Goal: Task Accomplishment & Management: Complete application form

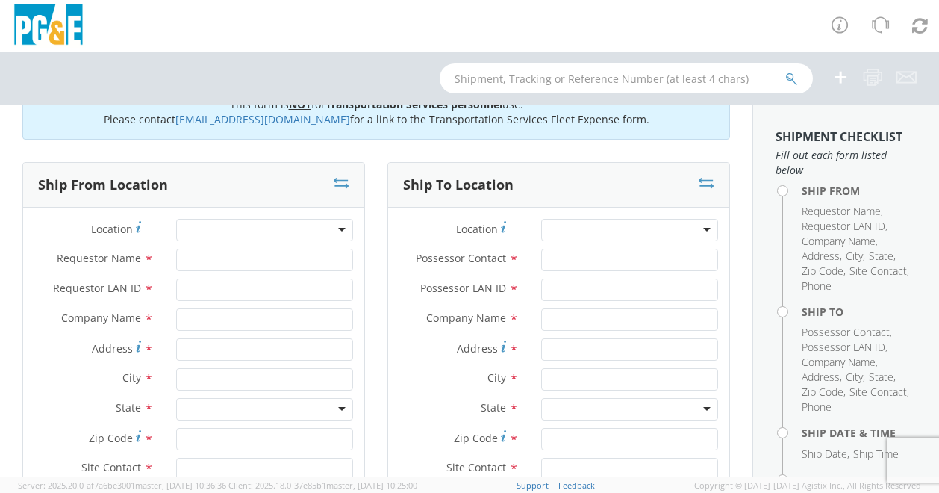
scroll to position [43, 0]
click at [558, 254] on input "Possessor Contact *" at bounding box center [629, 259] width 177 height 22
paste input "[PERSON_NAME]"
type input "[PERSON_NAME]"
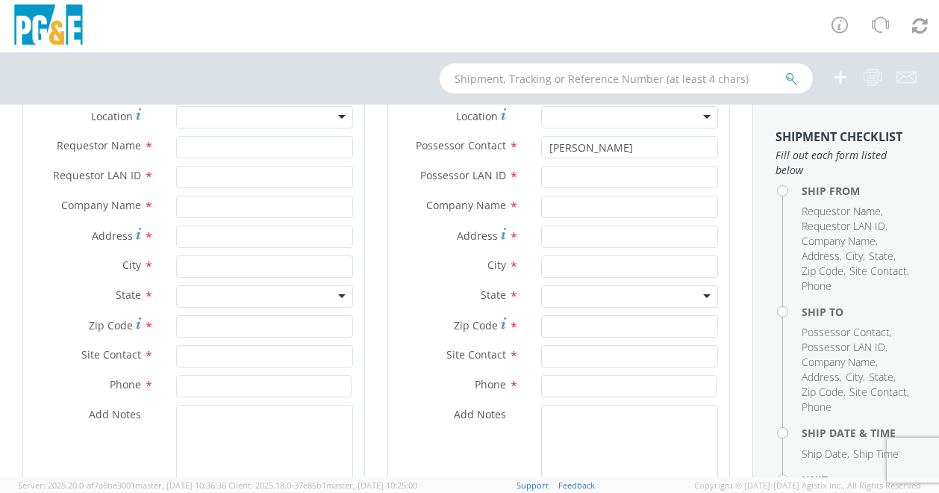
scroll to position [158, 0]
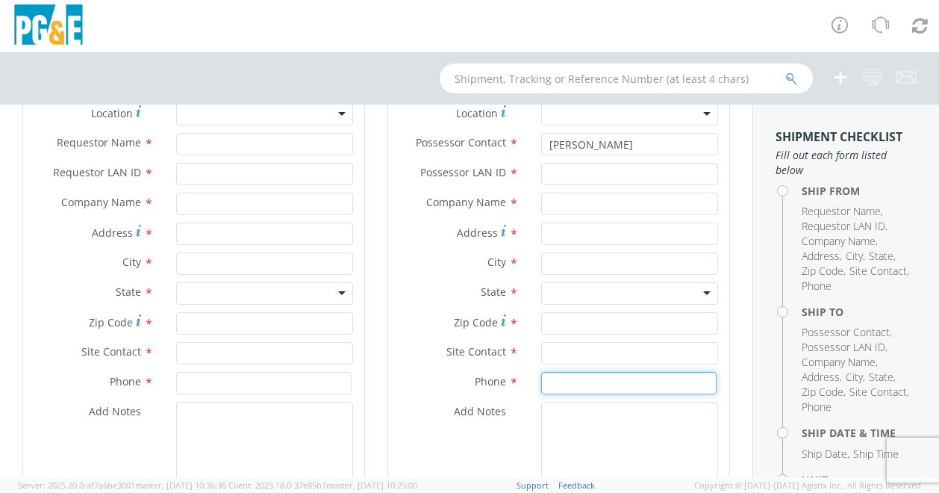
click at [551, 386] on input at bounding box center [628, 383] width 175 height 22
paste input "[PHONE_NUMBER]"
type input "[PHONE_NUMBER]"
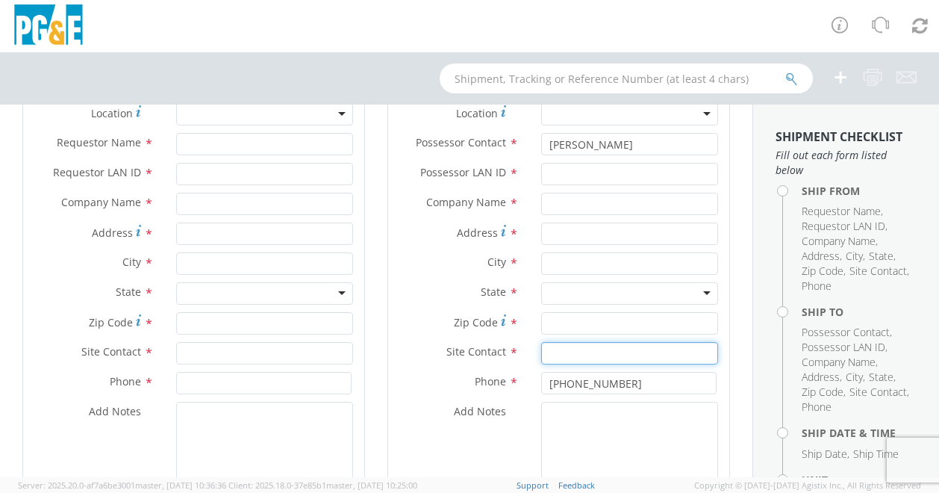
click at [549, 347] on input "text" at bounding box center [629, 353] width 177 height 22
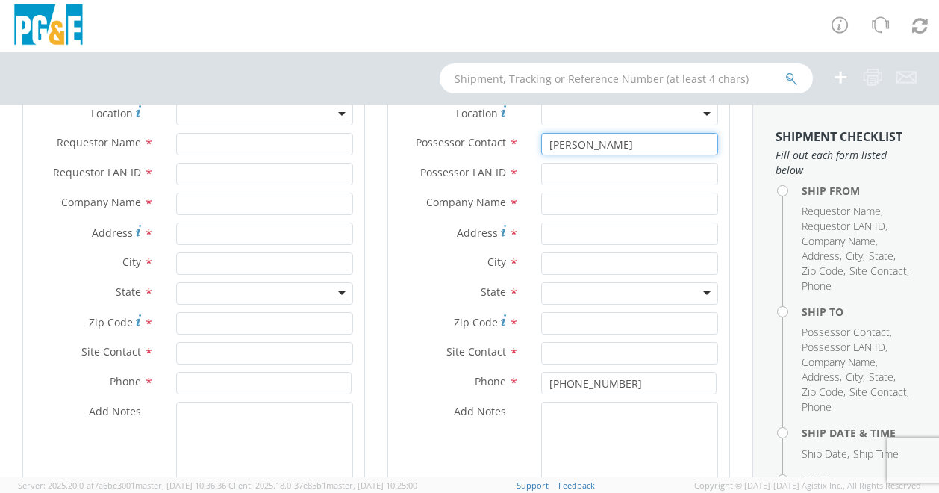
drag, startPoint x: 540, startPoint y: 144, endPoint x: 638, endPoint y: 145, distance: 98.5
click at [638, 145] on input "[PERSON_NAME]" at bounding box center [629, 144] width 177 height 22
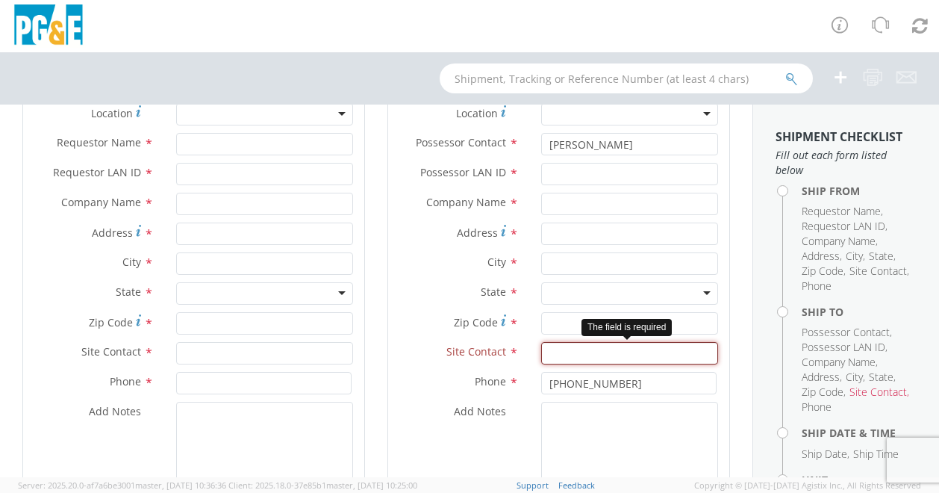
click at [550, 354] on input "text" at bounding box center [629, 353] width 177 height 22
paste input "[PERSON_NAME]"
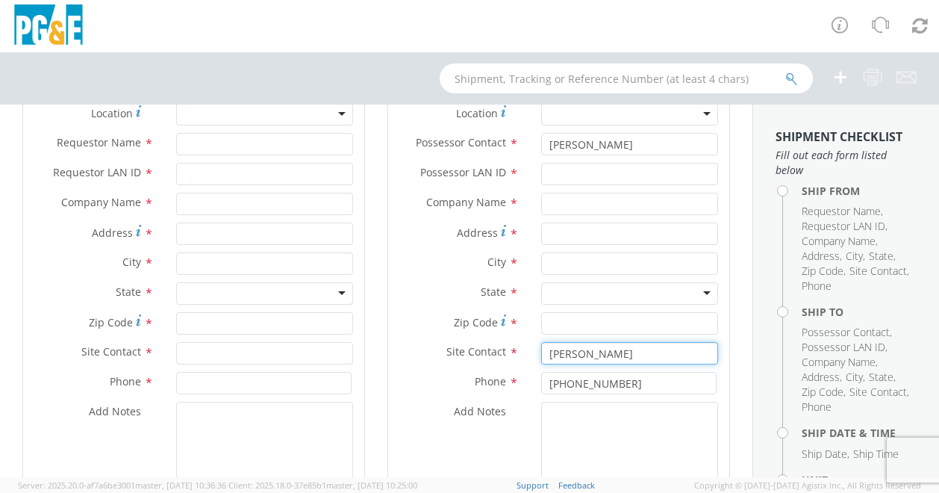
type input "[PERSON_NAME]"
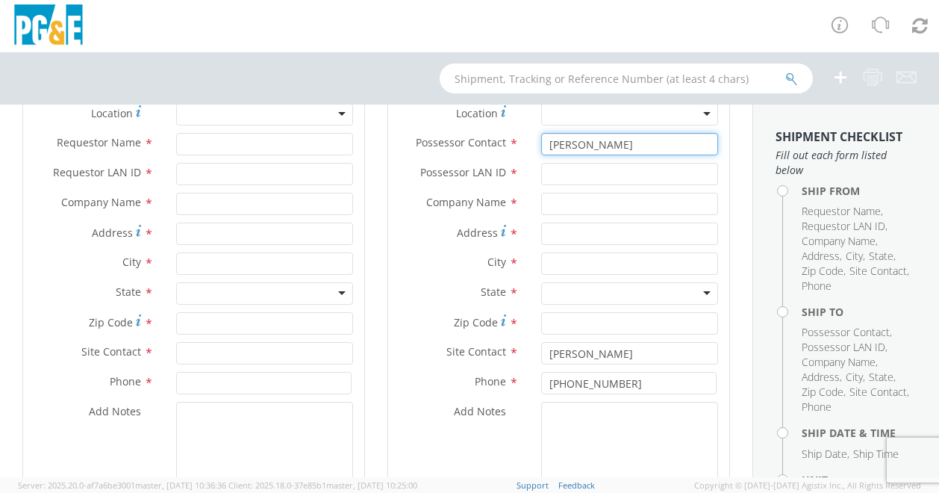
drag, startPoint x: 542, startPoint y: 145, endPoint x: 635, endPoint y: 143, distance: 93.3
click at [635, 143] on input "[PERSON_NAME]" at bounding box center [629, 144] width 177 height 22
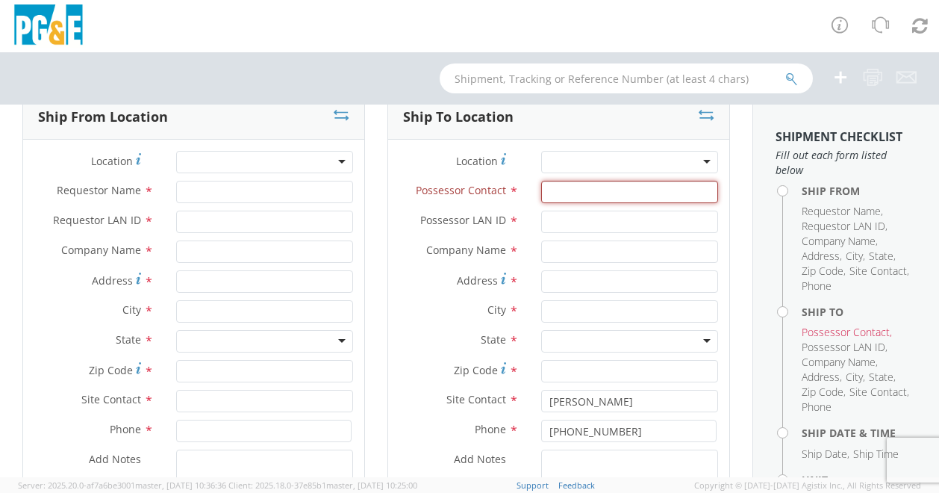
scroll to position [114, 0]
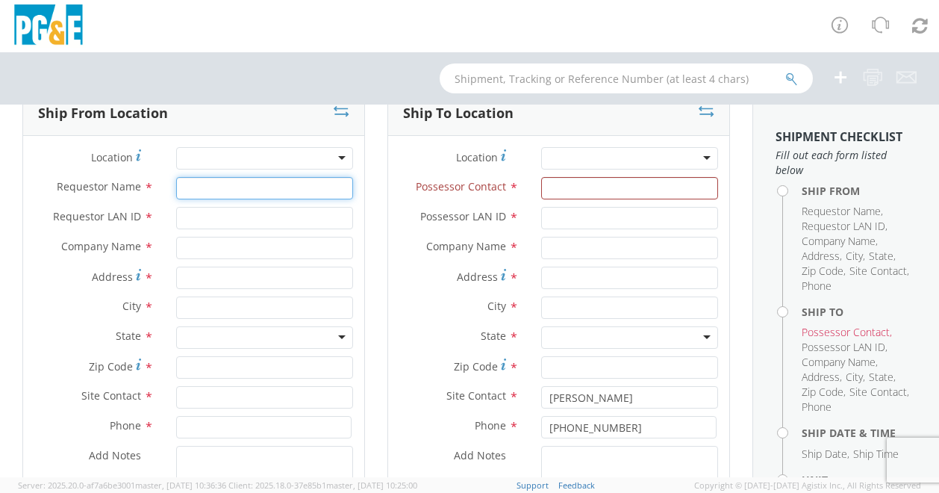
click at [194, 187] on input "Requestor Name *" at bounding box center [264, 188] width 177 height 22
type input "[PERSON_NAME]"
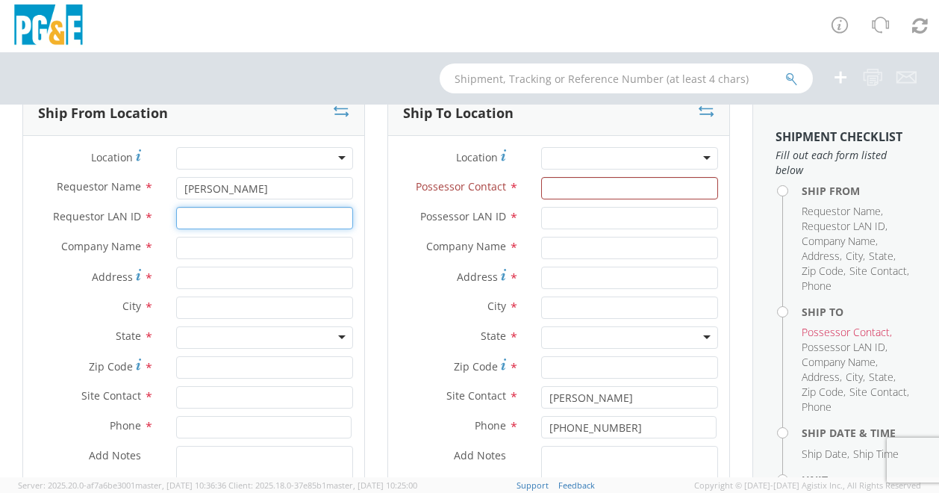
click at [202, 221] on input "Requestor LAN ID *" at bounding box center [264, 218] width 177 height 22
click at [200, 245] on input "text" at bounding box center [264, 248] width 177 height 22
click at [193, 165] on div at bounding box center [264, 158] width 177 height 22
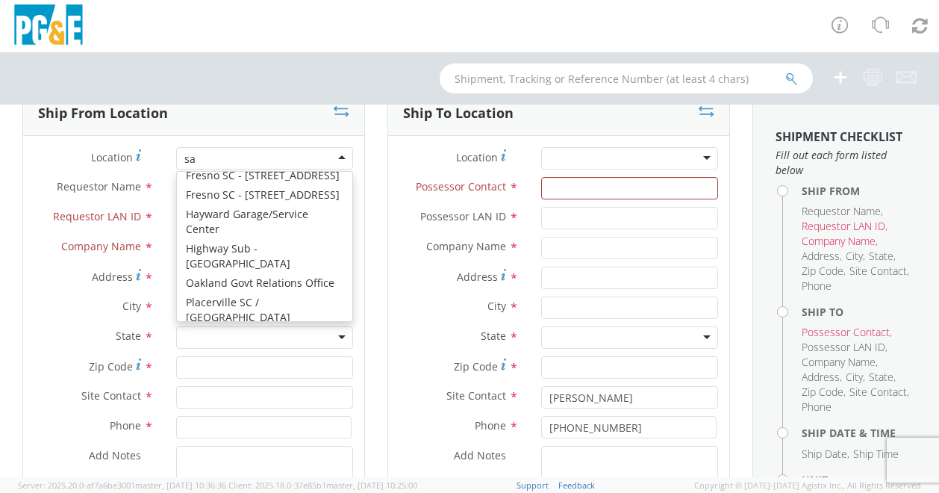
type input "san"
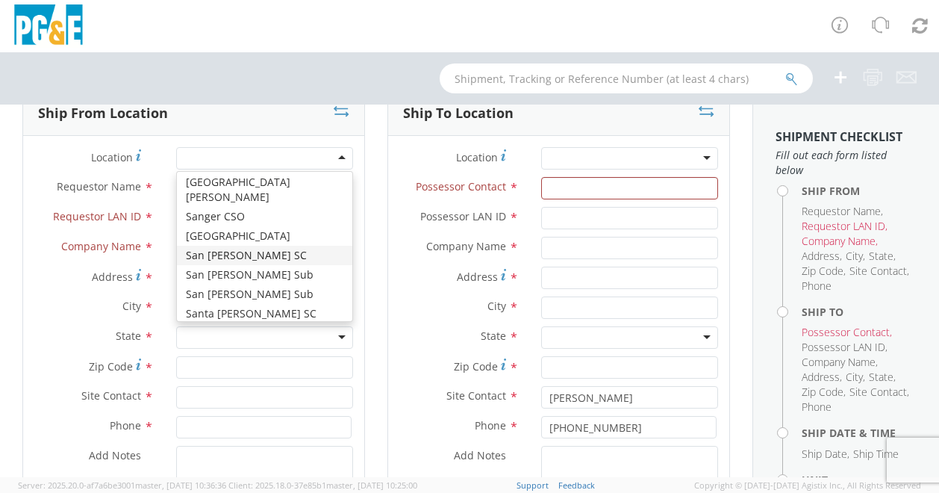
type input "PG&E"
type input "[STREET_ADDRESS][PERSON_NAME]"
type input "SAN [PERSON_NAME]"
type input "94901"
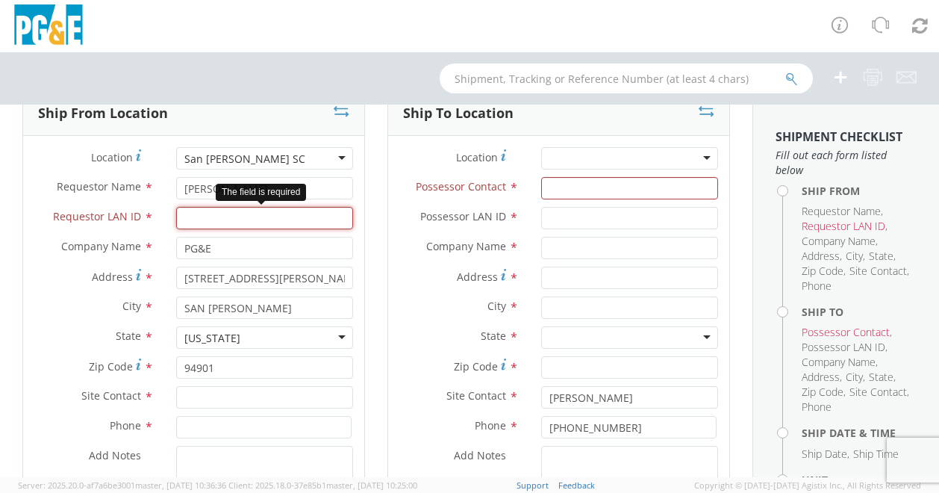
click at [187, 215] on input "Requestor LAN ID *" at bounding box center [264, 218] width 177 height 22
click at [272, 220] on input "Requestor LAN ID *" at bounding box center [264, 218] width 177 height 22
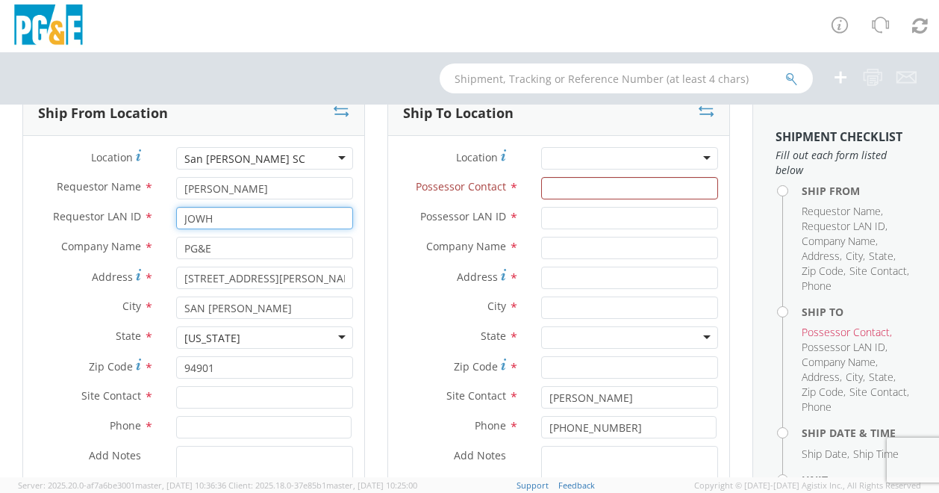
type input "JOWH"
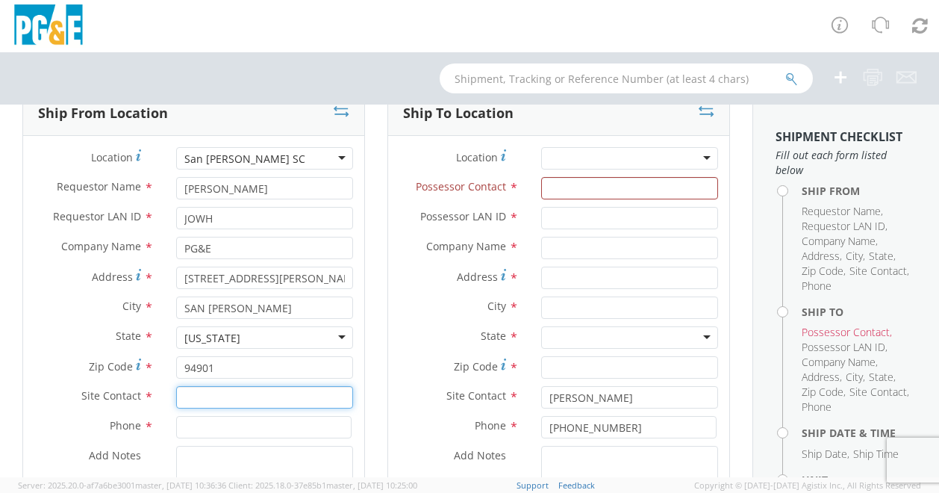
click at [194, 398] on input "text" at bounding box center [264, 397] width 177 height 22
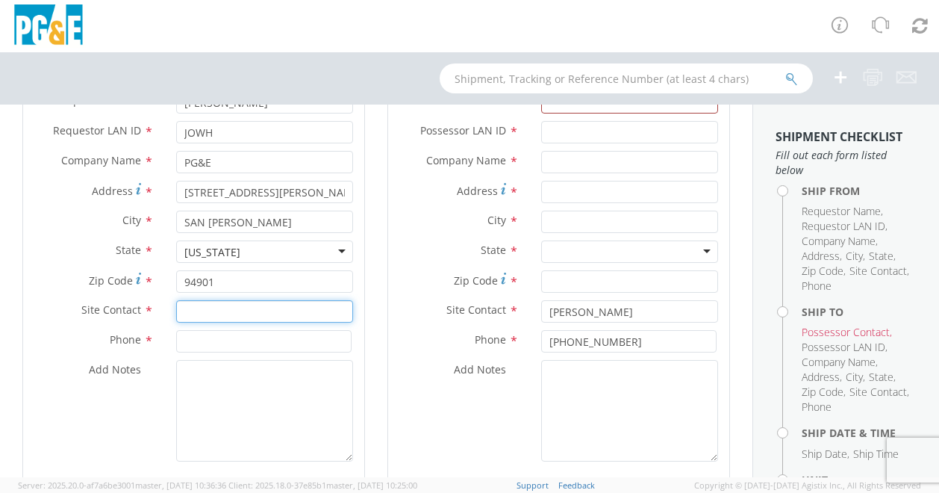
scroll to position [198, 0]
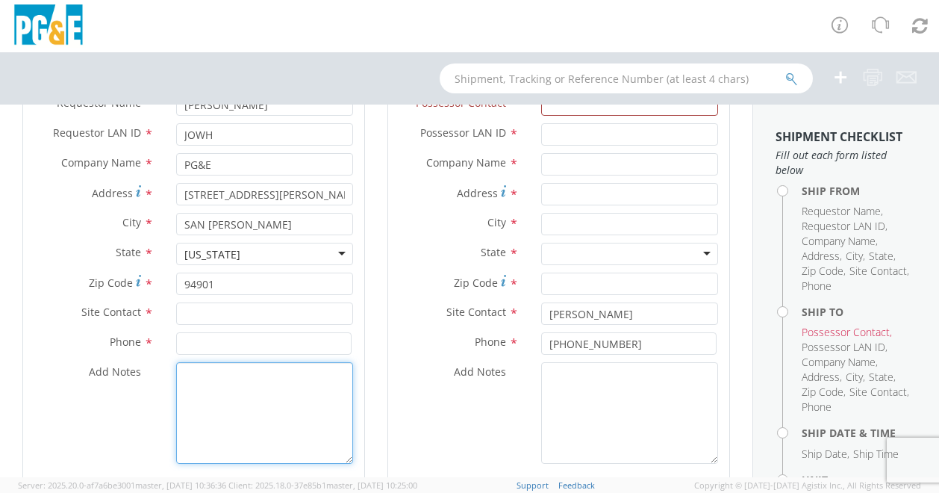
click at [194, 398] on textarea "Add Notes *" at bounding box center [264, 412] width 177 height 101
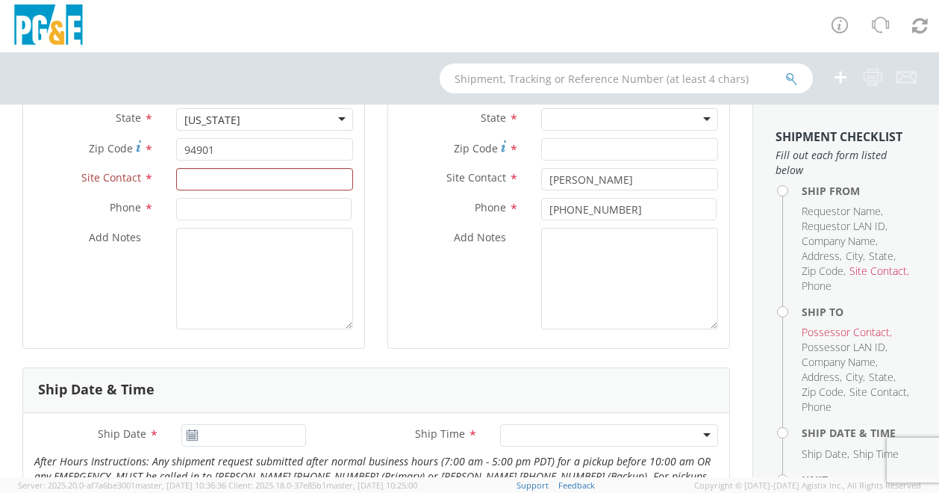
scroll to position [331, 0]
click at [195, 275] on textarea "Add Notes *" at bounding box center [264, 278] width 177 height 101
paste textarea "#A17289"
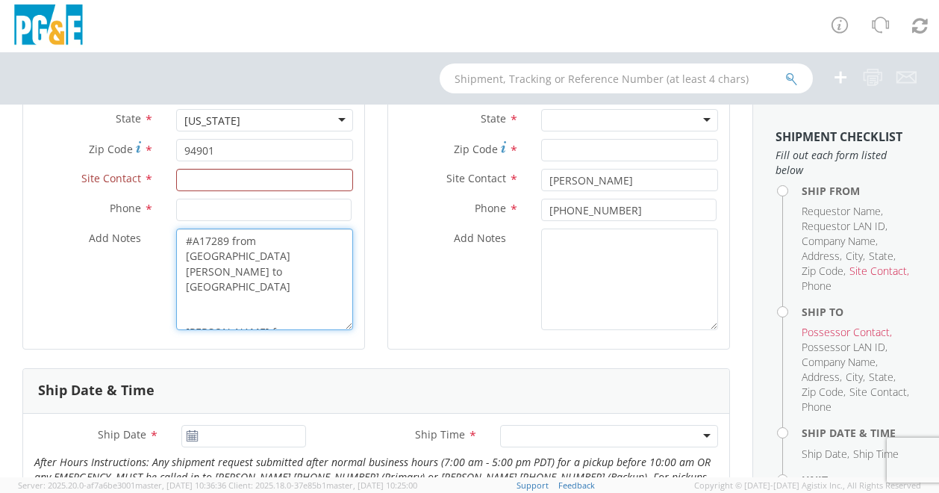
scroll to position [10, 0]
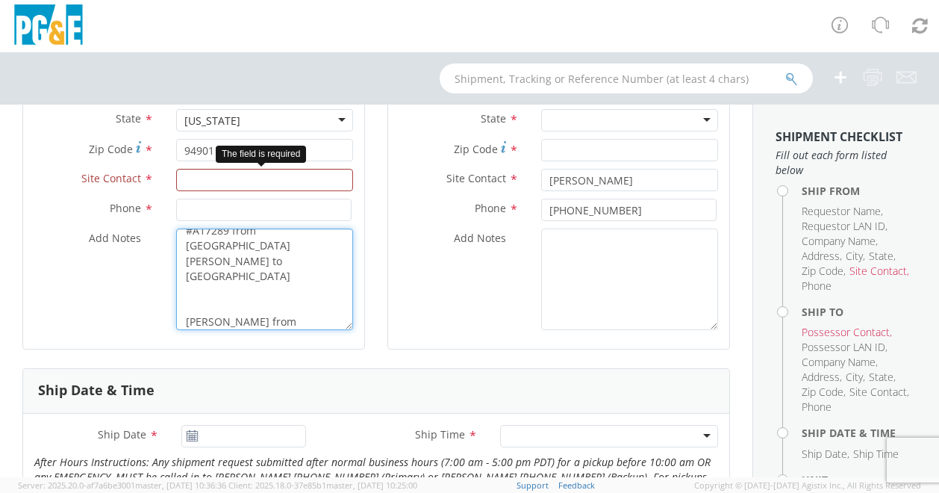
type textarea "#A17289 from [GEOGRAPHIC_DATA][PERSON_NAME] to [GEOGRAPHIC_DATA] [PERSON_NAME] …"
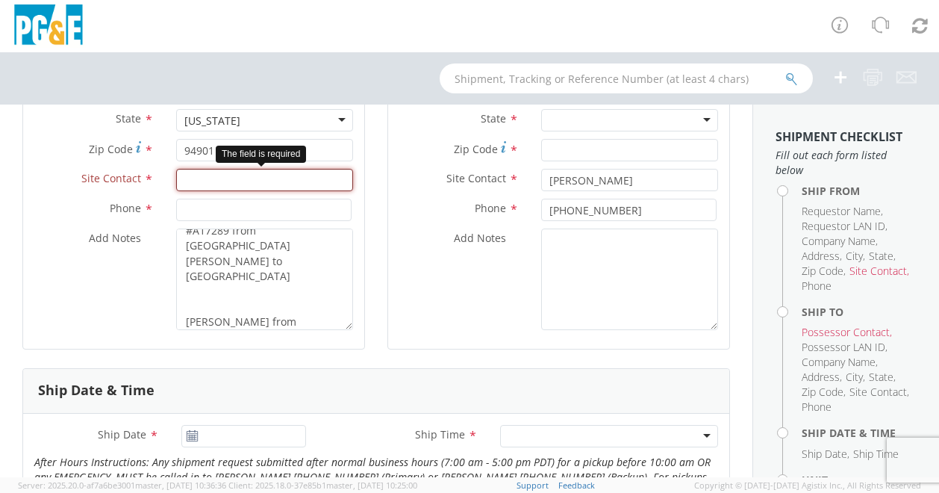
click at [185, 180] on input "text" at bounding box center [264, 180] width 177 height 22
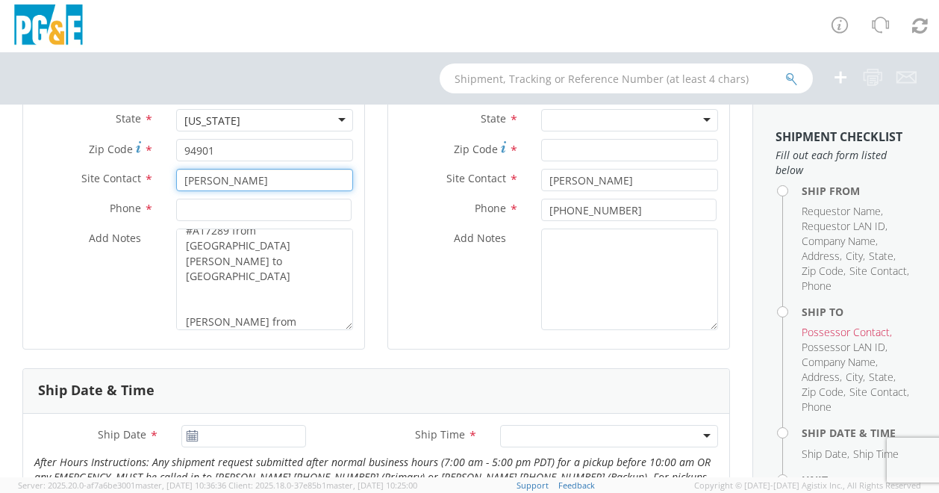
type input "[PERSON_NAME]"
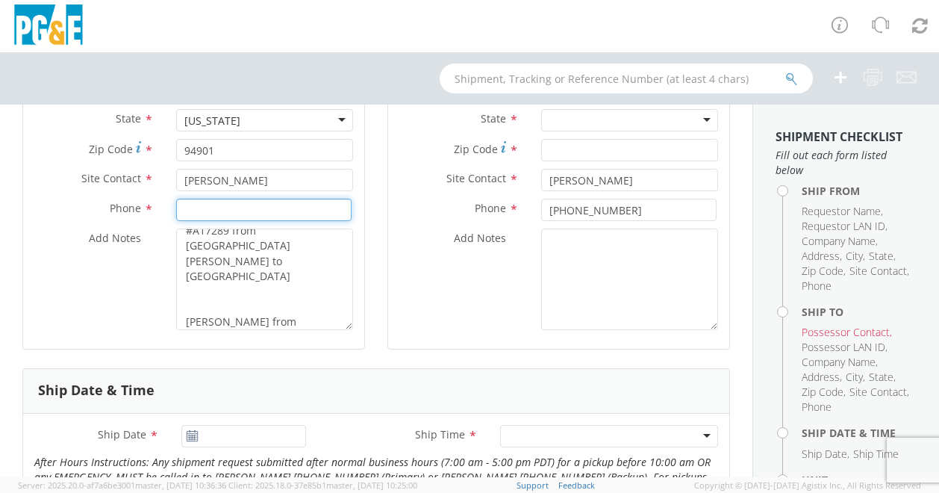
click at [188, 198] on input at bounding box center [263, 209] width 175 height 22
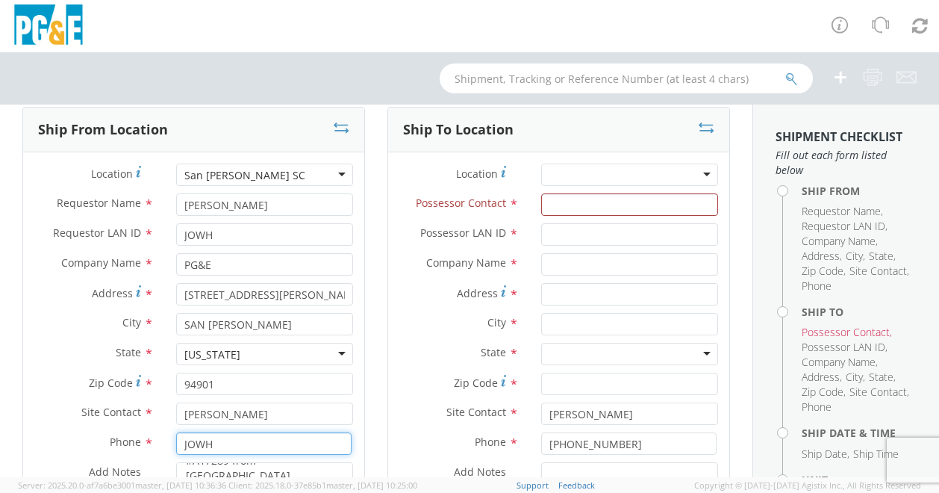
scroll to position [80, 0]
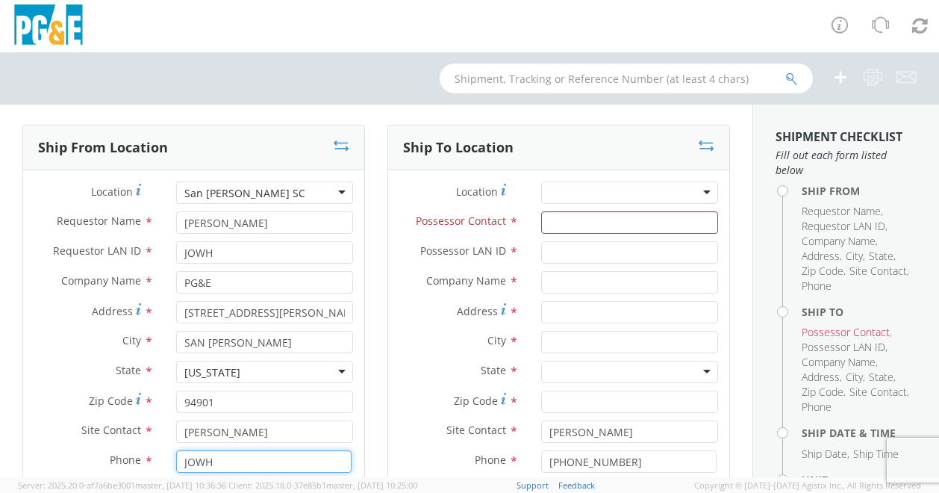
type input "JOWH"
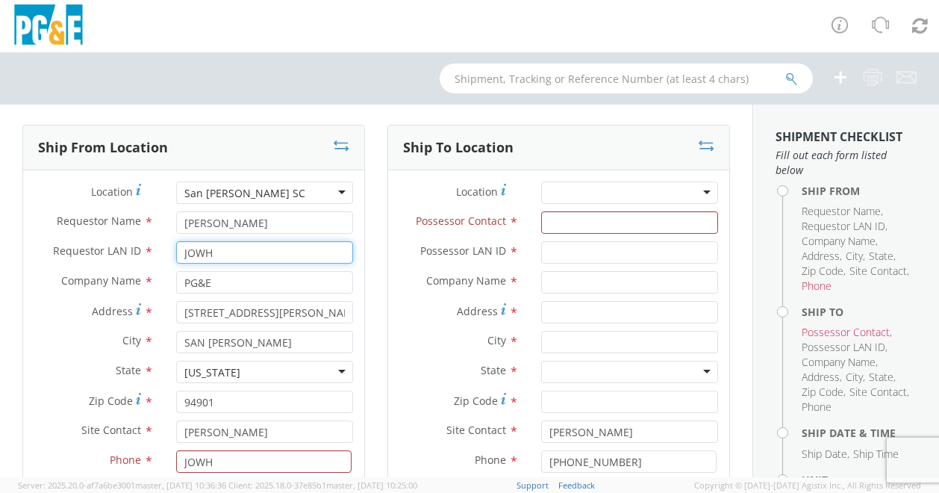
click at [191, 258] on input "JOWH" at bounding box center [264, 252] width 177 height 22
type input "J0WH"
click at [190, 464] on input "JOWH" at bounding box center [263, 461] width 175 height 22
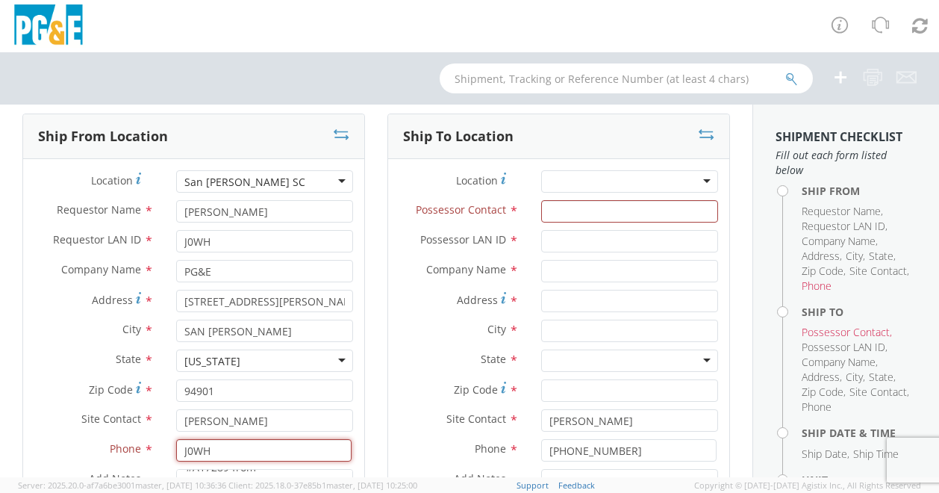
scroll to position [0, 0]
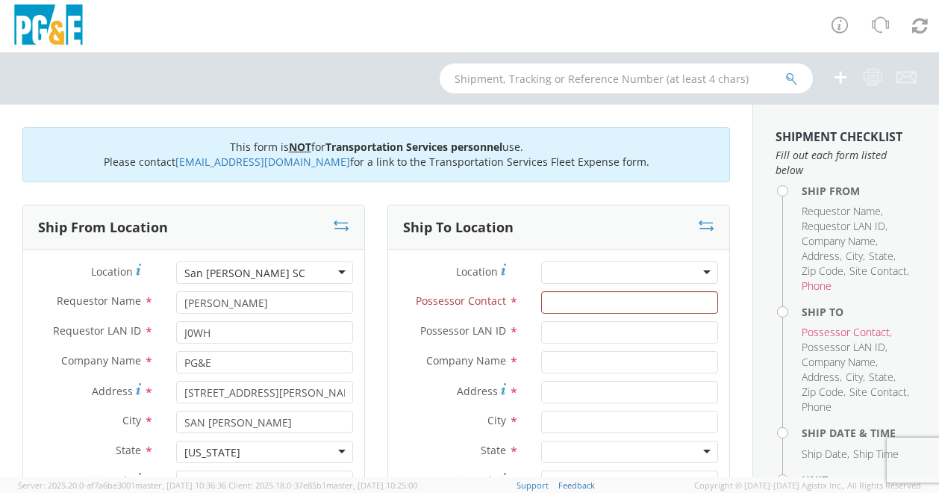
type input "J0WH"
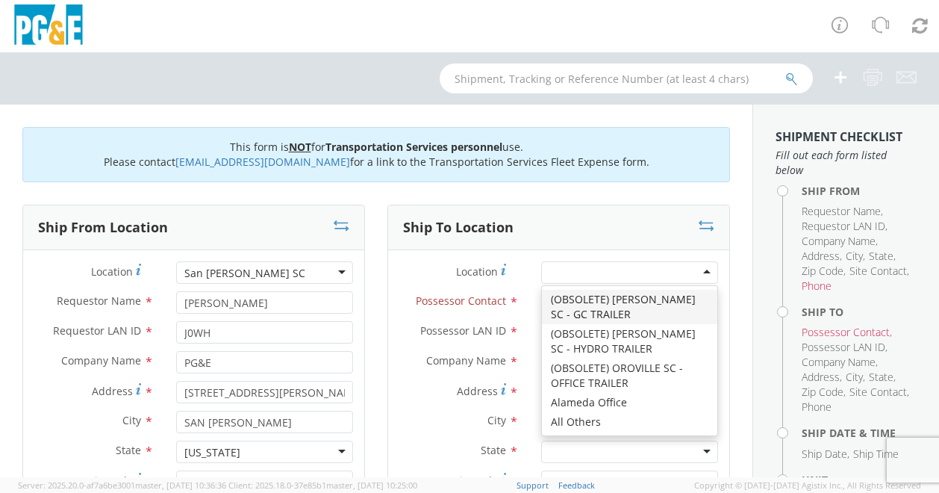
click at [559, 261] on div at bounding box center [629, 272] width 177 height 22
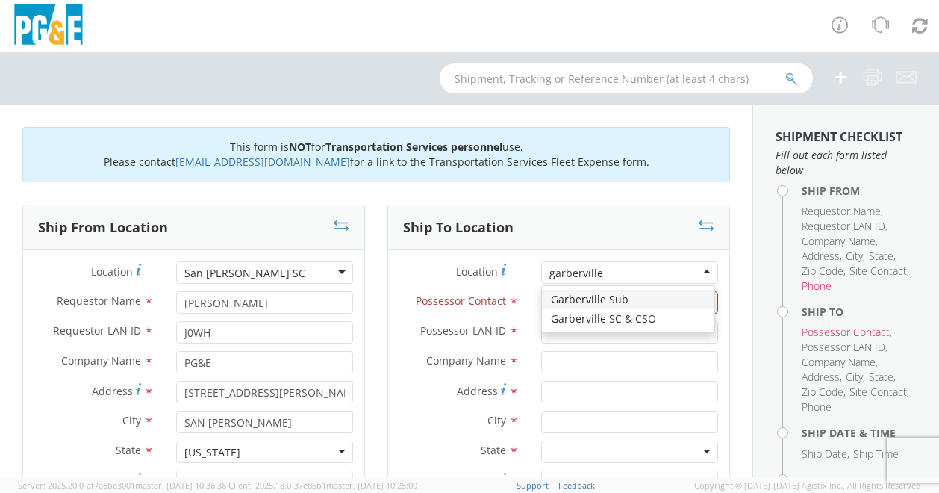
type input "garberville"
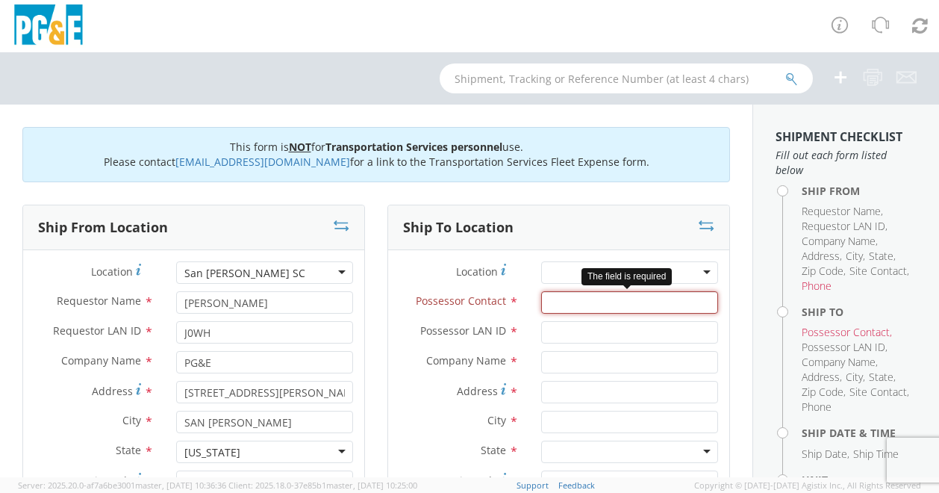
click at [566, 301] on input "Possessor Contact *" at bounding box center [629, 302] width 177 height 22
type input "j"
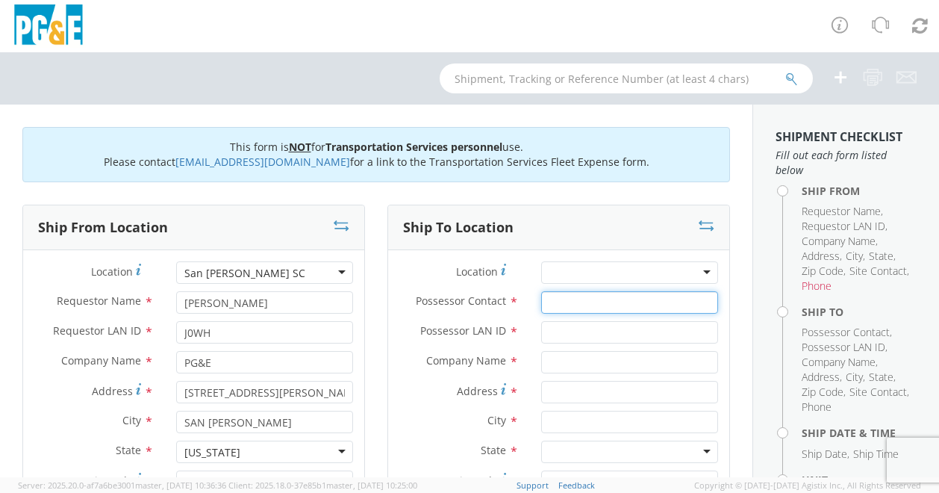
type input "="
type input "g"
click at [573, 273] on div at bounding box center [629, 272] width 177 height 22
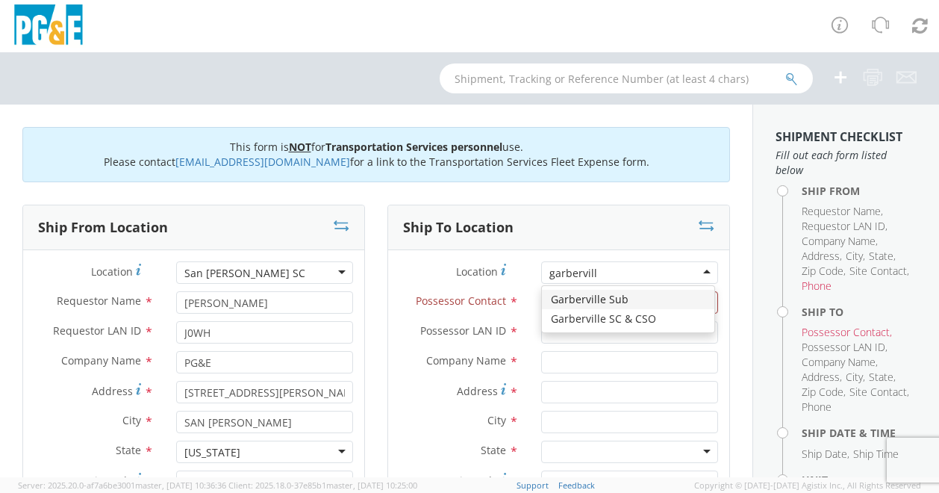
type input "garberville"
type input "PG&E"
type input "[STREET_ADDRESS]"
type input "Garberville"
type input "95542"
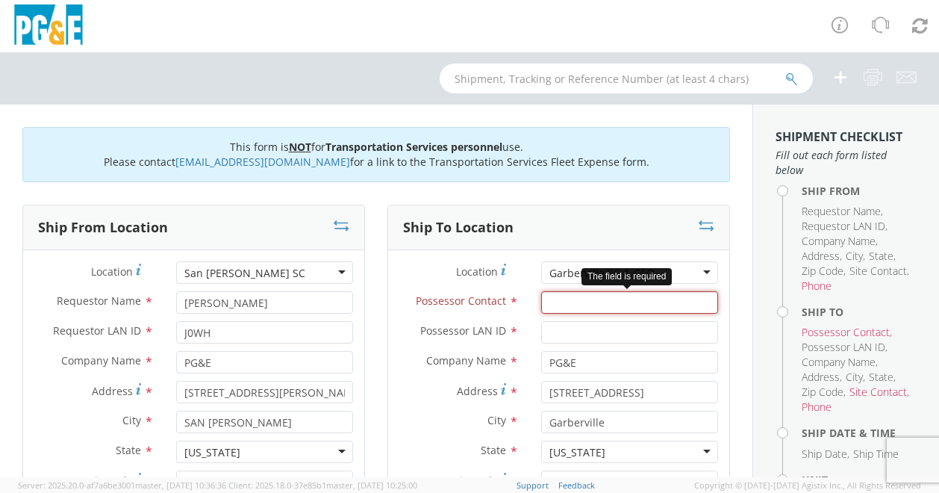
click at [551, 298] on input "Possessor Contact *" at bounding box center [629, 302] width 177 height 22
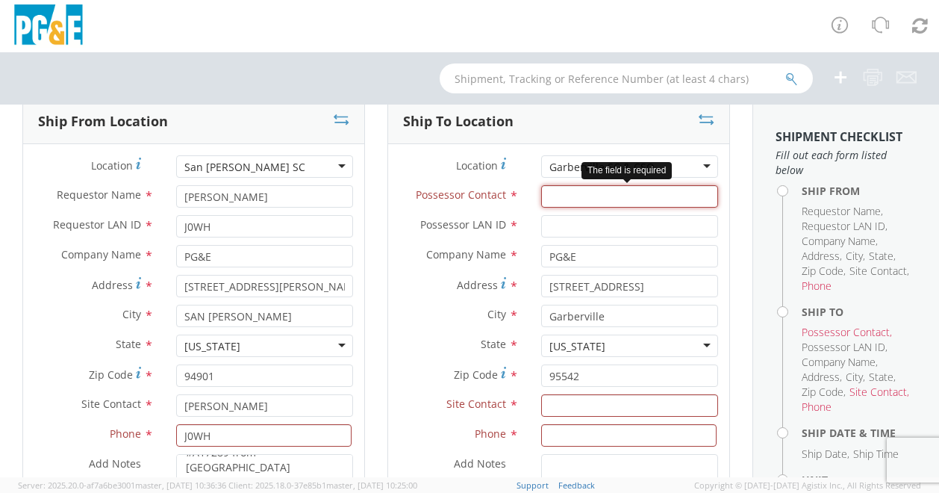
scroll to position [107, 0]
click at [549, 198] on input "Possessor Contact *" at bounding box center [629, 195] width 177 height 22
click at [548, 189] on input "Possessor Contact *" at bounding box center [629, 195] width 177 height 22
paste input "NBV1"
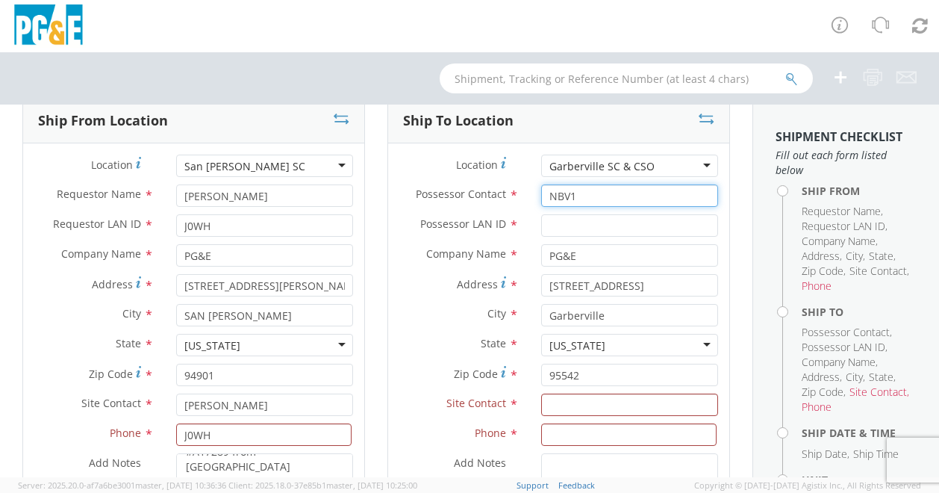
type input "NBV1"
click at [555, 214] on input "Possessor LAN ID *" at bounding box center [629, 225] width 177 height 22
paste input "NBV1"
type input "NBV1"
drag, startPoint x: 567, startPoint y: 199, endPoint x: 559, endPoint y: 198, distance: 8.2
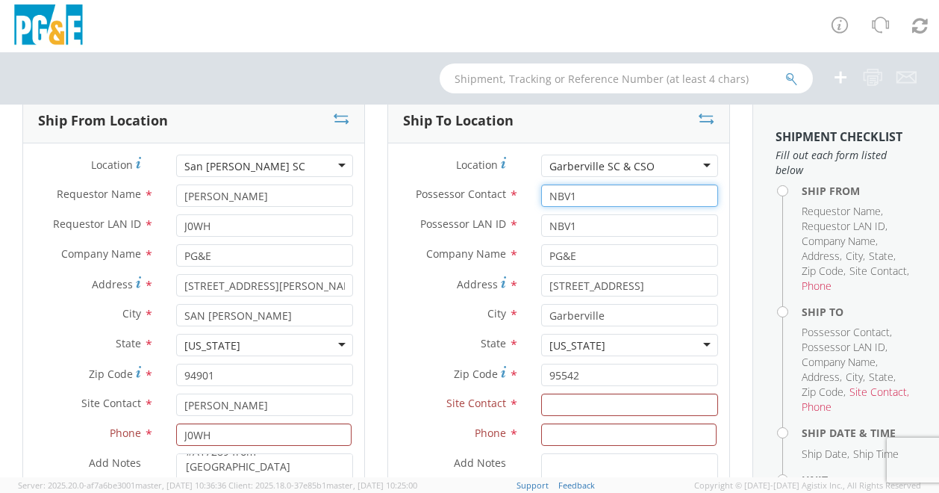
click at [559, 198] on input "NBV1" at bounding box center [629, 195] width 177 height 22
click at [610, 190] on input "[PERSON_NAME]" at bounding box center [629, 195] width 177 height 22
type input "[PERSON_NAME]"
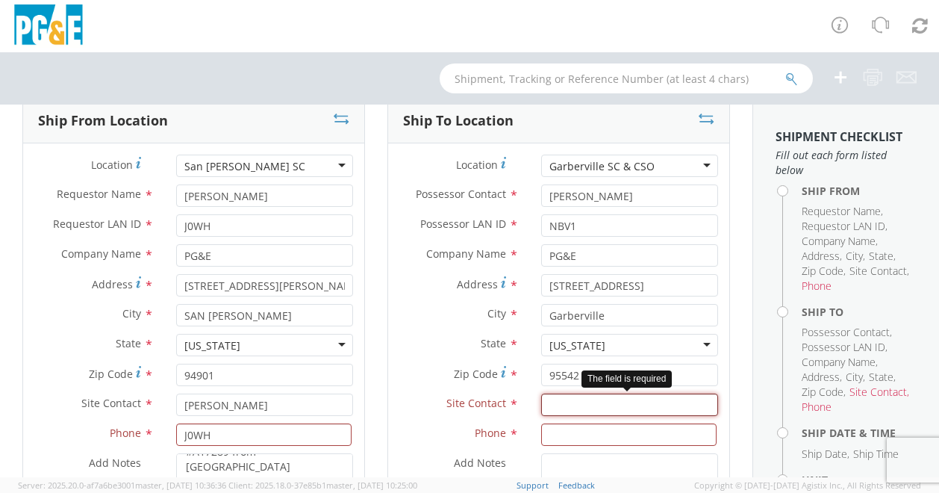
click at [560, 405] on input "text" at bounding box center [629, 404] width 177 height 22
click at [545, 403] on input "text" at bounding box center [629, 404] width 177 height 22
paste input "[PERSON_NAME] [PHONE_NUMBER]"
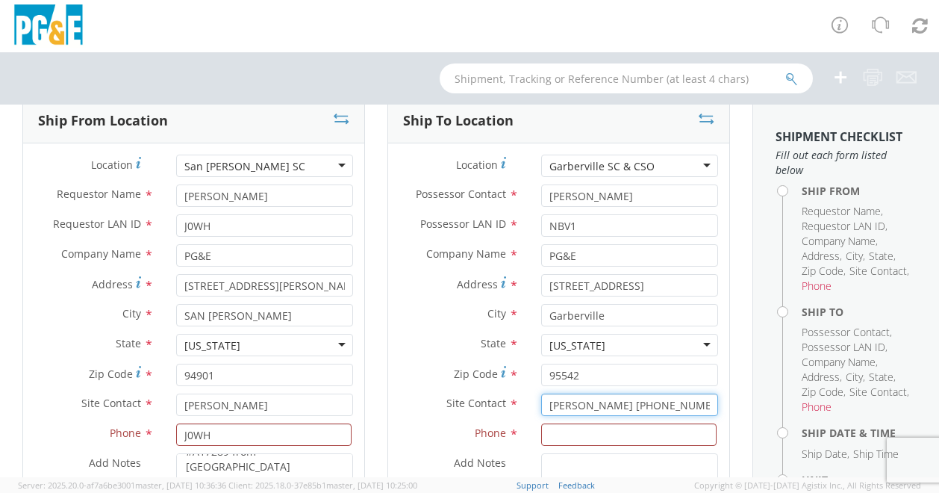
drag, startPoint x: 619, startPoint y: 404, endPoint x: 708, endPoint y: 401, distance: 89.6
click at [708, 401] on div "[PERSON_NAME] [PHONE_NUMBER]" at bounding box center [629, 404] width 199 height 22
type input "[PERSON_NAME]"
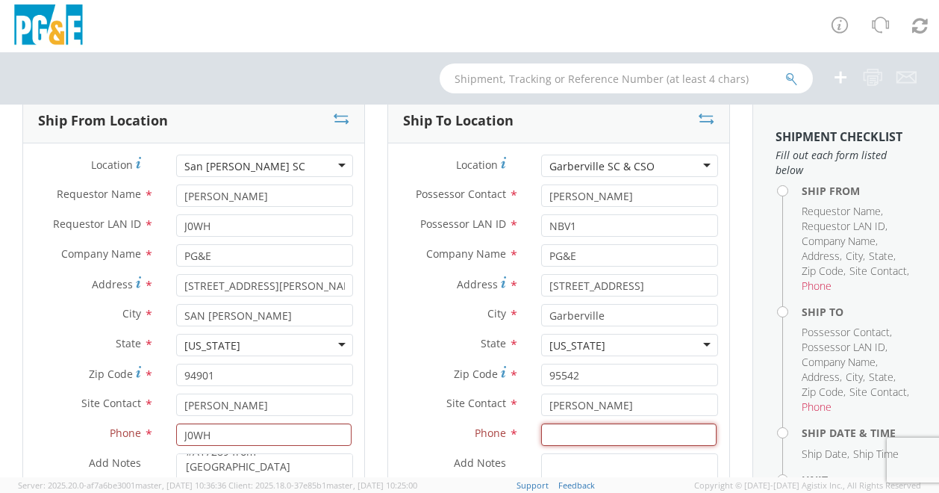
click at [637, 438] on input at bounding box center [628, 434] width 175 height 22
paste input "[PHONE_NUMBER]"
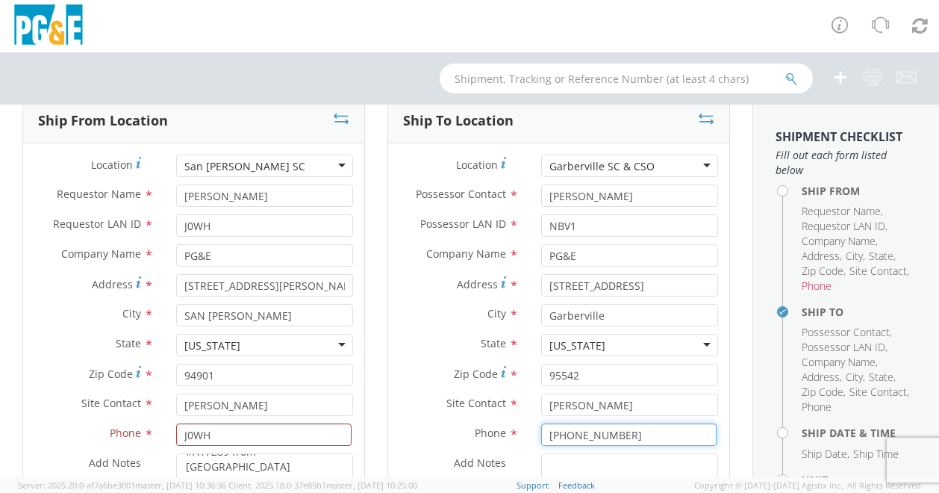
type input "[PHONE_NUMBER]"
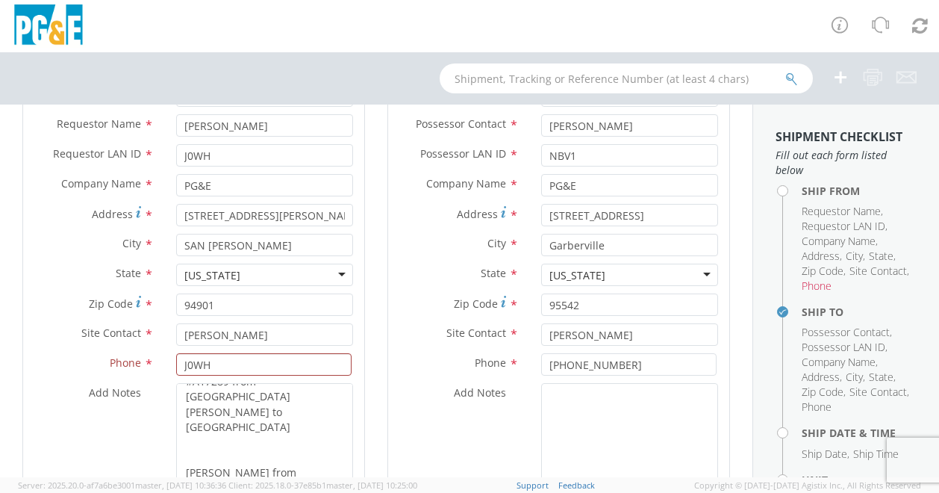
scroll to position [171, 0]
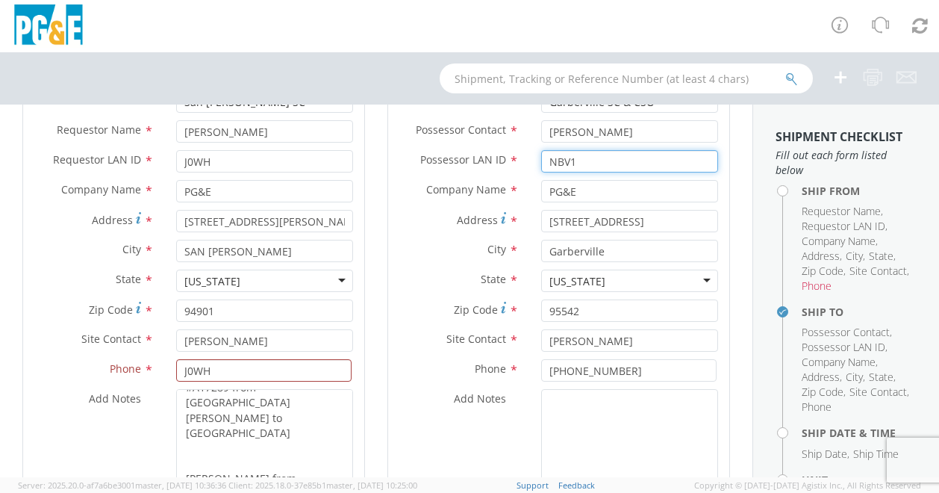
drag, startPoint x: 573, startPoint y: 158, endPoint x: 525, endPoint y: 156, distance: 47.8
click at [530, 156] on div "NBV1" at bounding box center [629, 161] width 199 height 22
type input "TXA8"
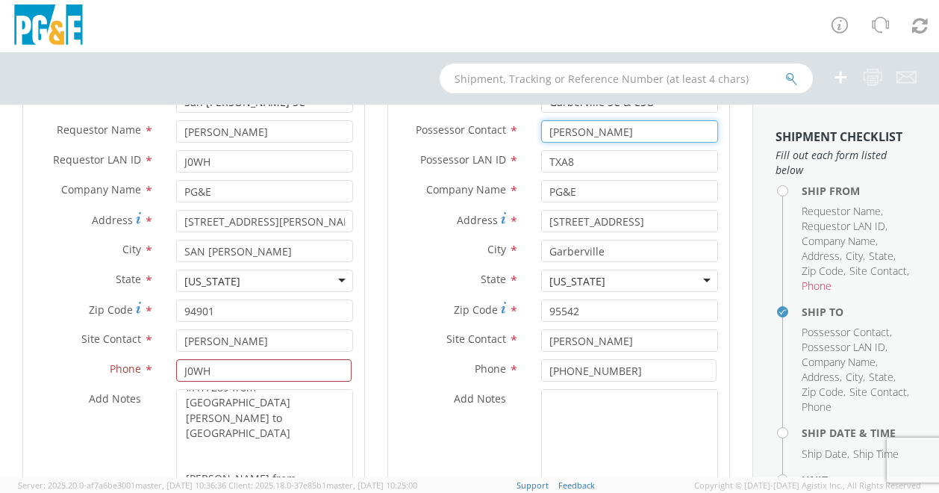
drag, startPoint x: 601, startPoint y: 129, endPoint x: 536, endPoint y: 134, distance: 65.8
click at [541, 134] on input "[PERSON_NAME]" at bounding box center [629, 131] width 177 height 22
type input "[PERSON_NAME]"
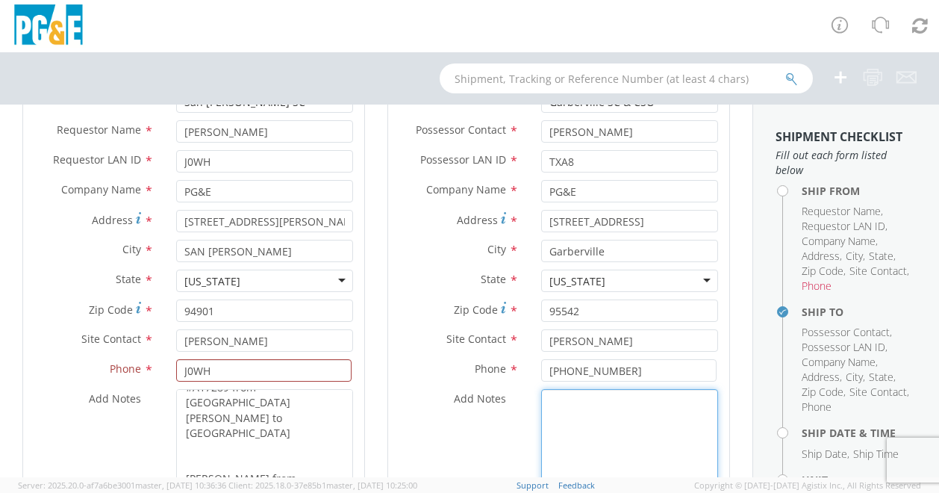
click at [544, 397] on textarea "Add Notes *" at bounding box center [629, 439] width 177 height 101
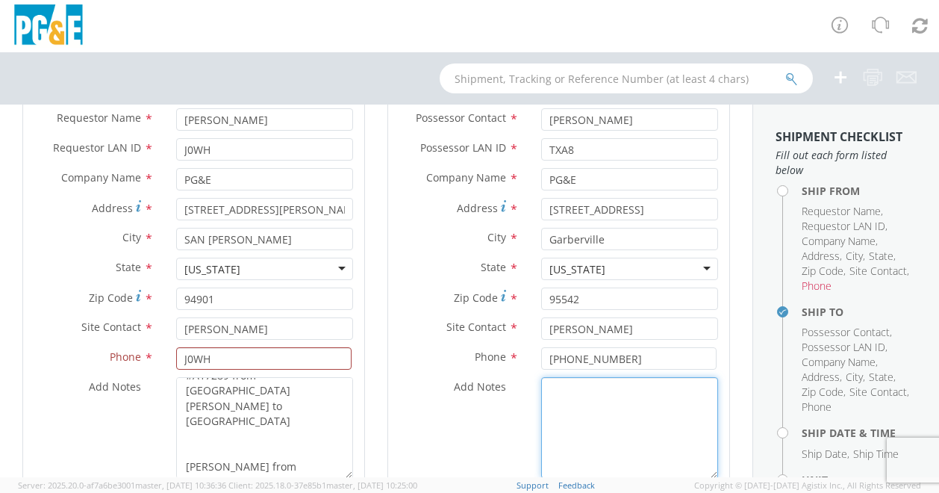
scroll to position [185, 0]
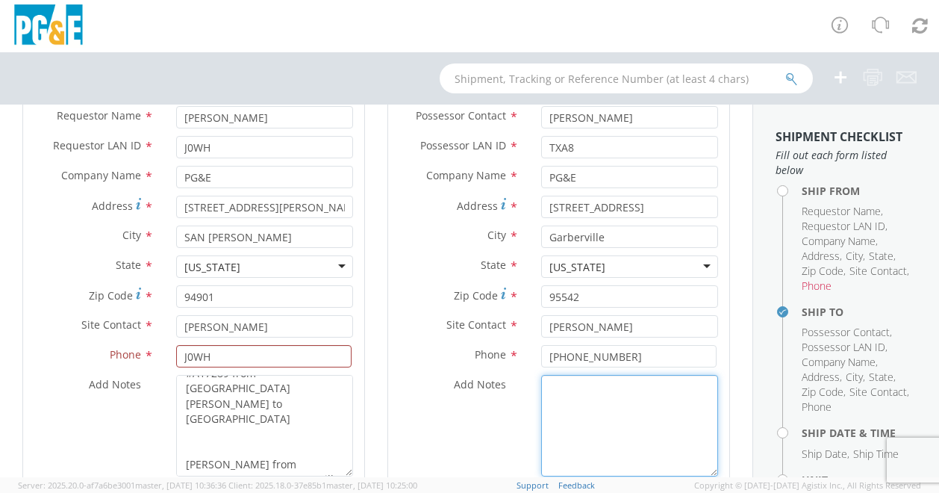
click at [544, 397] on textarea "Add Notes *" at bounding box center [629, 425] width 177 height 101
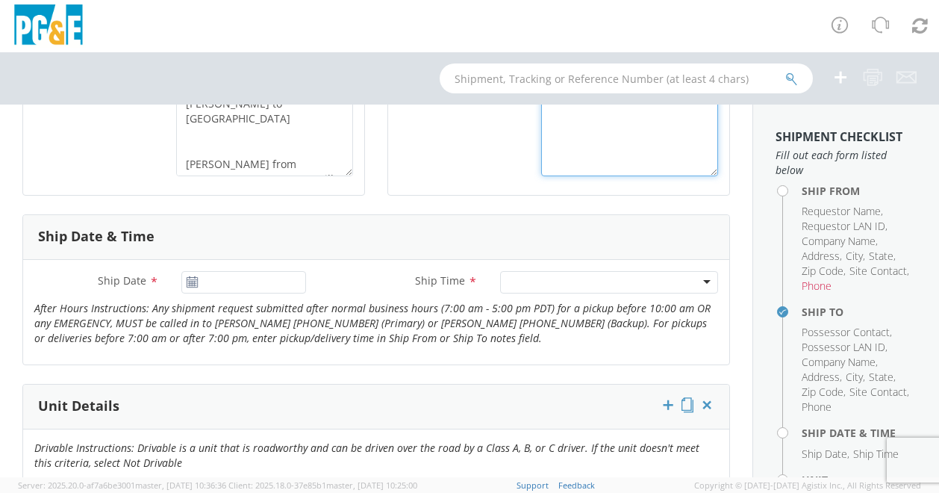
scroll to position [489, 0]
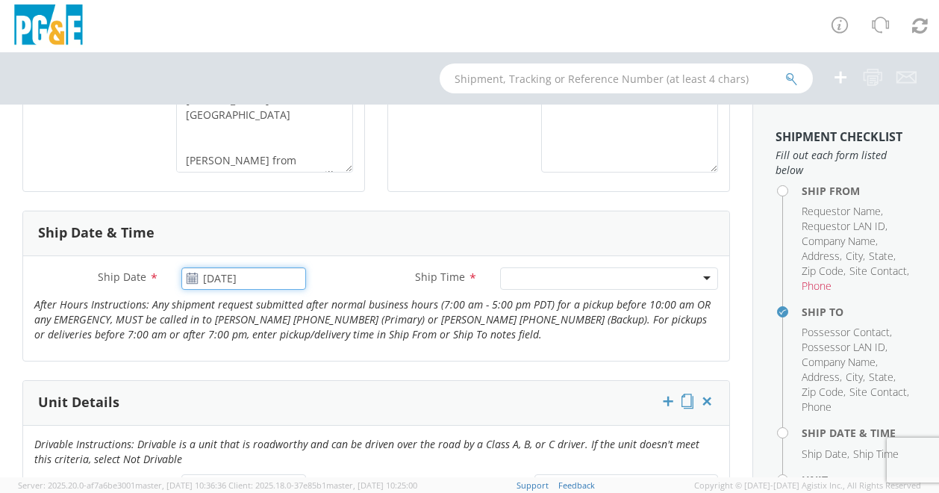
click at [213, 267] on input "[DATE]" at bounding box center [243, 278] width 125 height 22
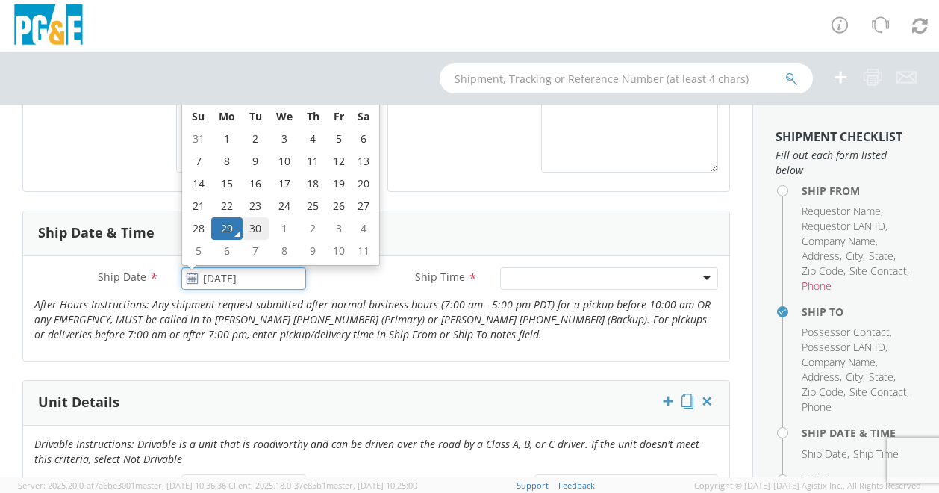
click at [247, 228] on td "30" at bounding box center [256, 228] width 26 height 22
type input "[DATE]"
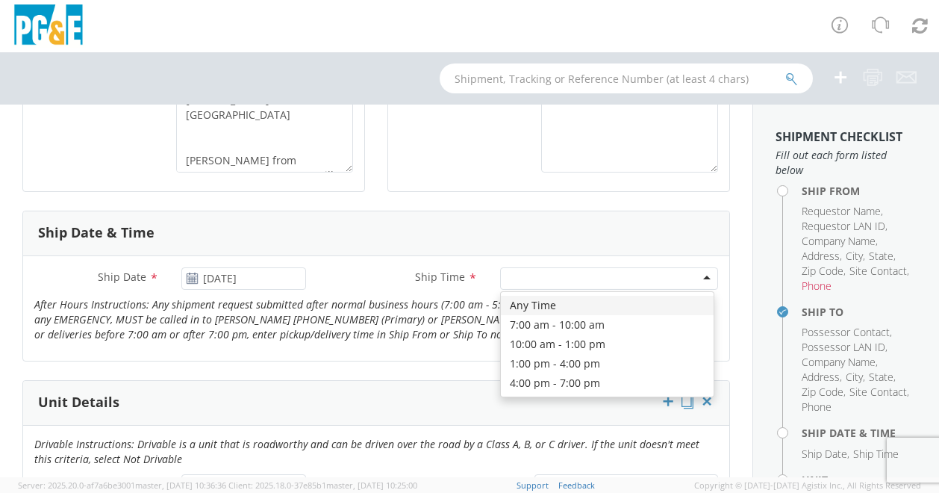
click at [545, 275] on div at bounding box center [609, 278] width 218 height 22
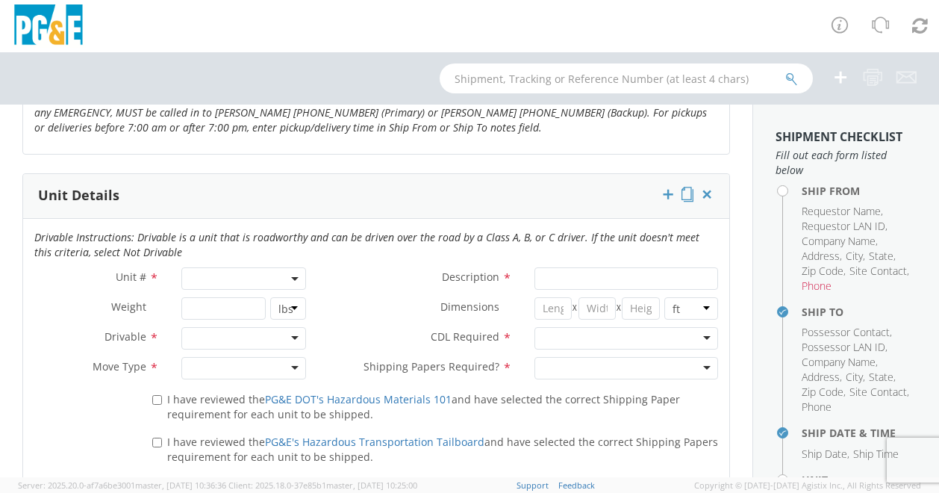
scroll to position [718, 0]
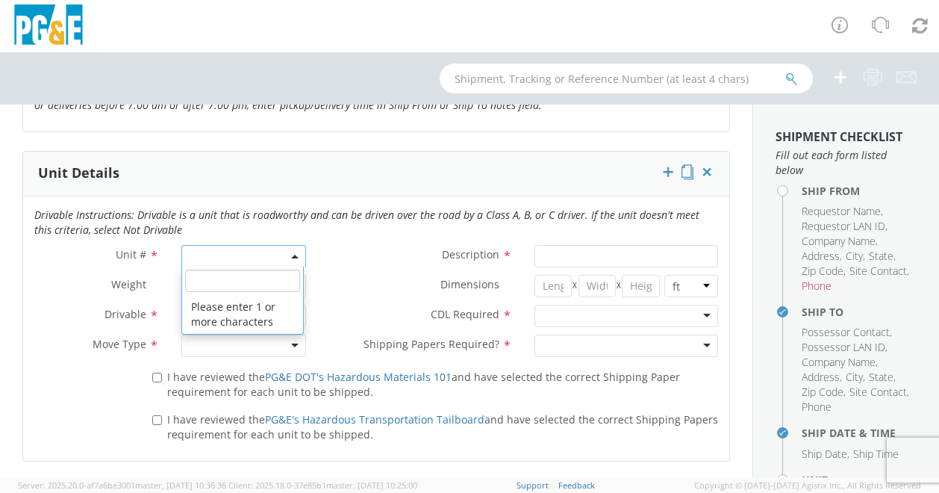
click at [205, 256] on span at bounding box center [243, 256] width 125 height 22
click at [203, 278] on input "search" at bounding box center [242, 280] width 115 height 22
click at [193, 262] on span at bounding box center [243, 256] width 125 height 22
click at [194, 260] on span at bounding box center [243, 256] width 125 height 22
click at [204, 274] on input "search" at bounding box center [242, 280] width 115 height 22
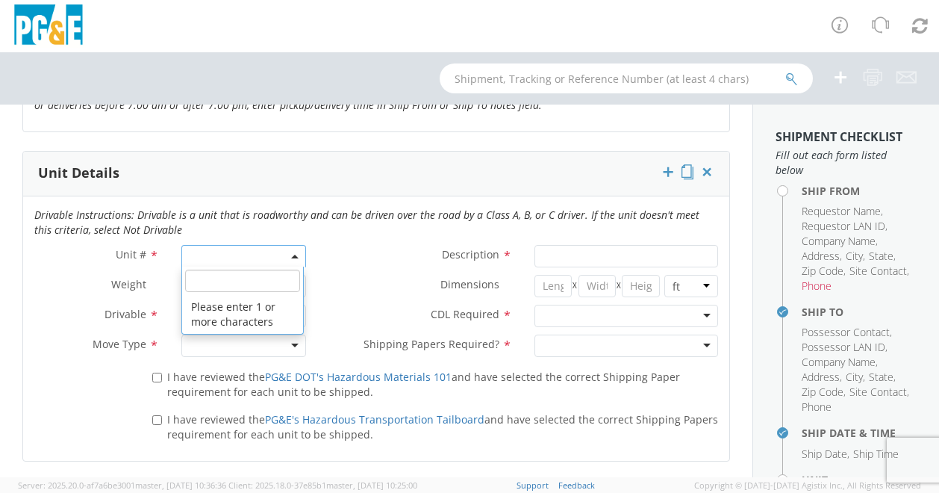
paste input "#A17289"
type input "#A17289"
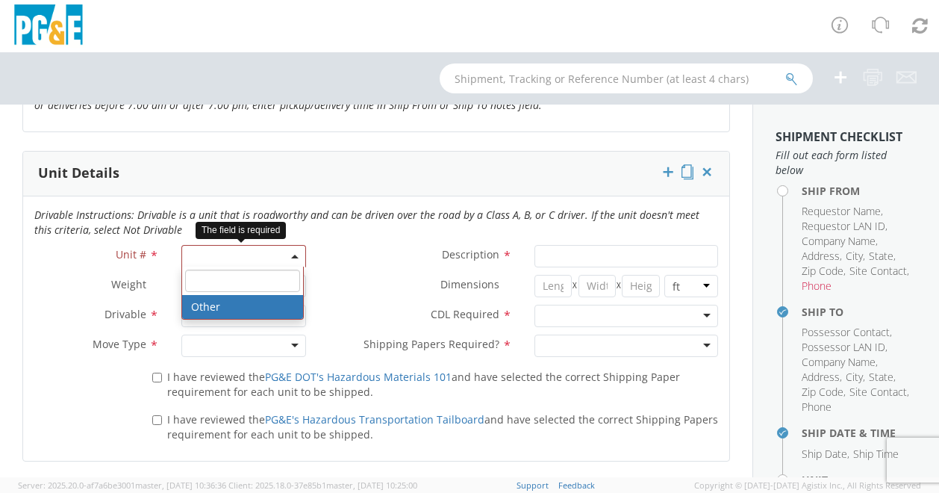
select select "Other"
select select "? undefined:undefined ?"
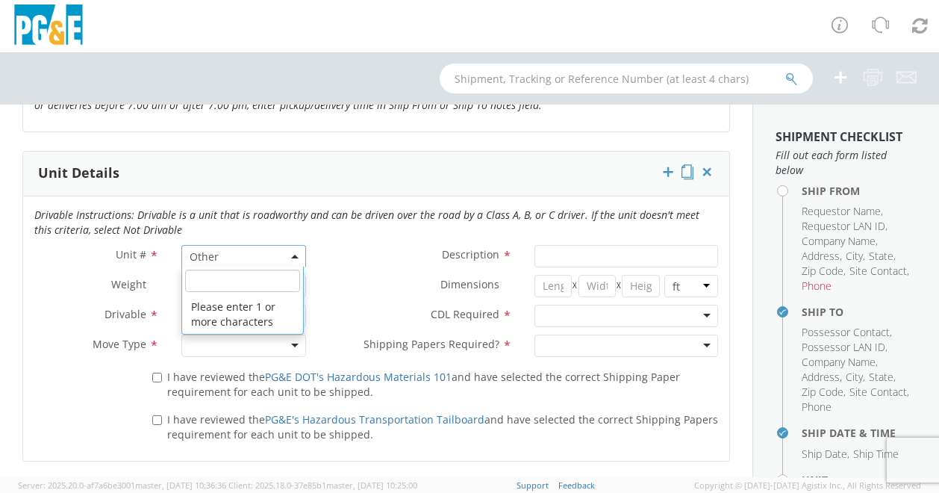
click at [291, 254] on b at bounding box center [294, 256] width 7 height 4
click at [257, 285] on input "search" at bounding box center [242, 280] width 115 height 22
paste input "#A17289"
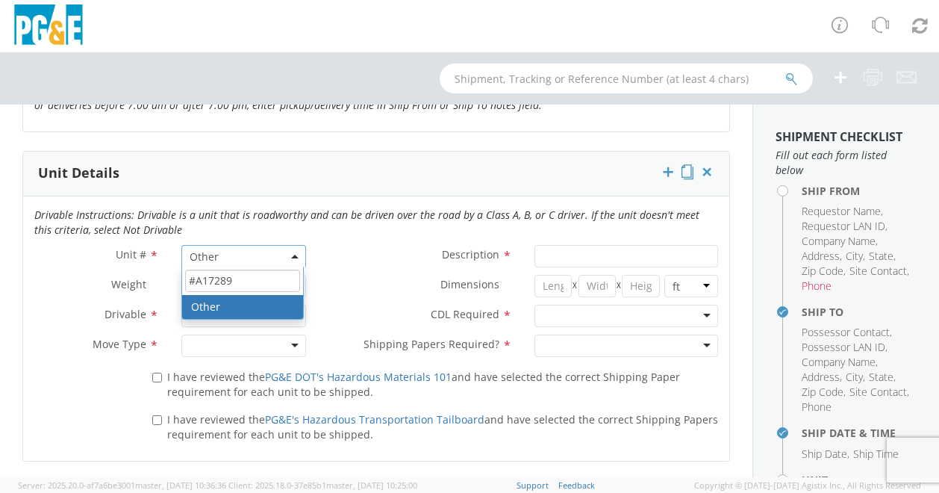
click at [190, 275] on input "#A17289" at bounding box center [242, 280] width 115 height 22
type input "A17289"
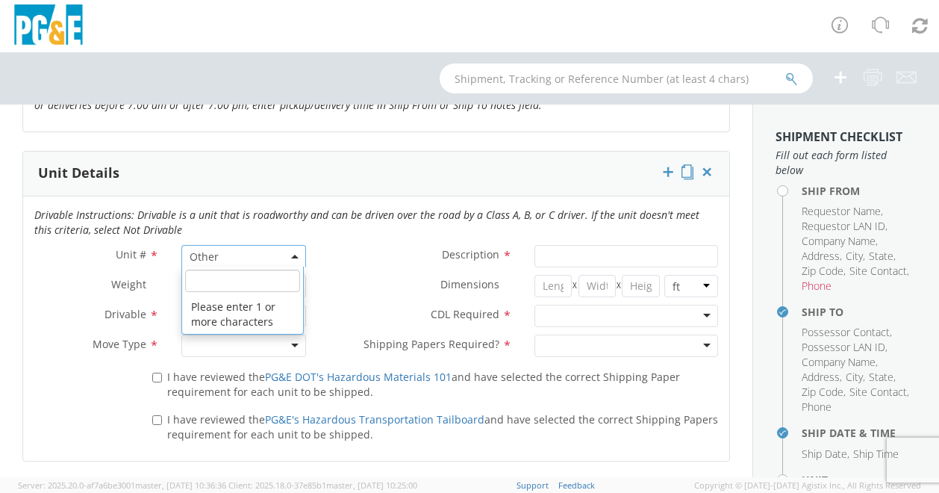
click at [243, 254] on span "Other" at bounding box center [244, 256] width 108 height 14
click at [233, 295] on li "Please enter 1 or more characters" at bounding box center [242, 314] width 121 height 39
click at [353, 278] on label "Dimensions *" at bounding box center [420, 284] width 206 height 19
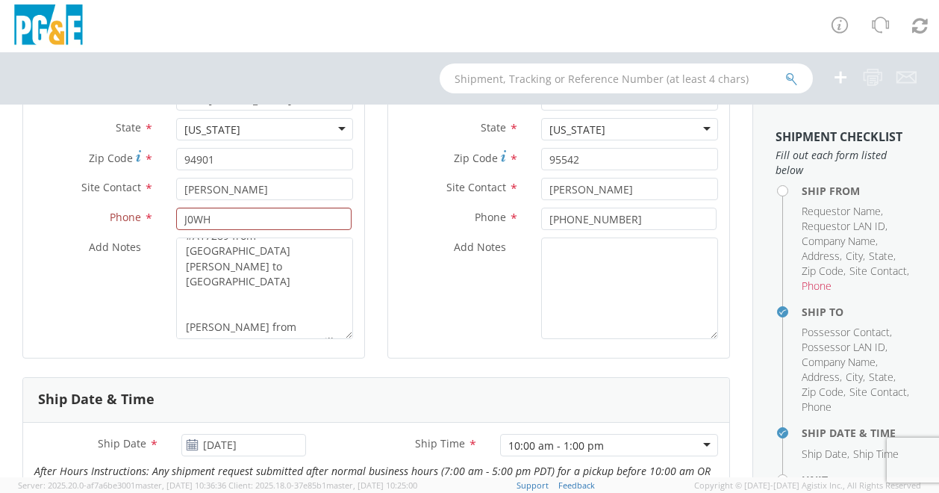
scroll to position [320, 0]
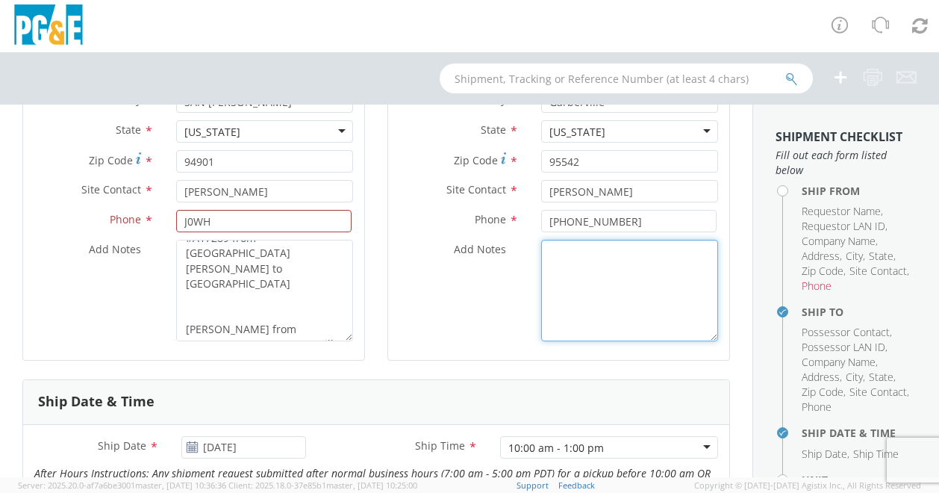
click at [588, 293] on textarea "Add Notes *" at bounding box center [629, 290] width 177 height 101
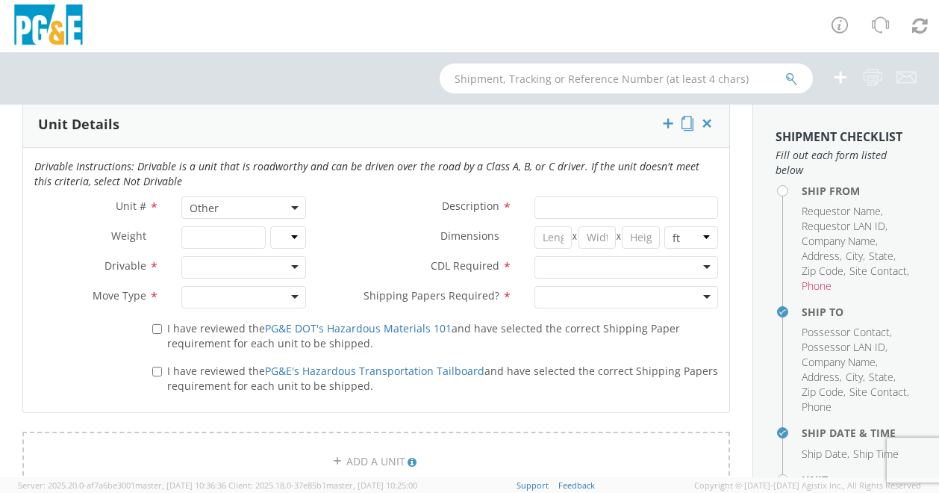
scroll to position [763, 0]
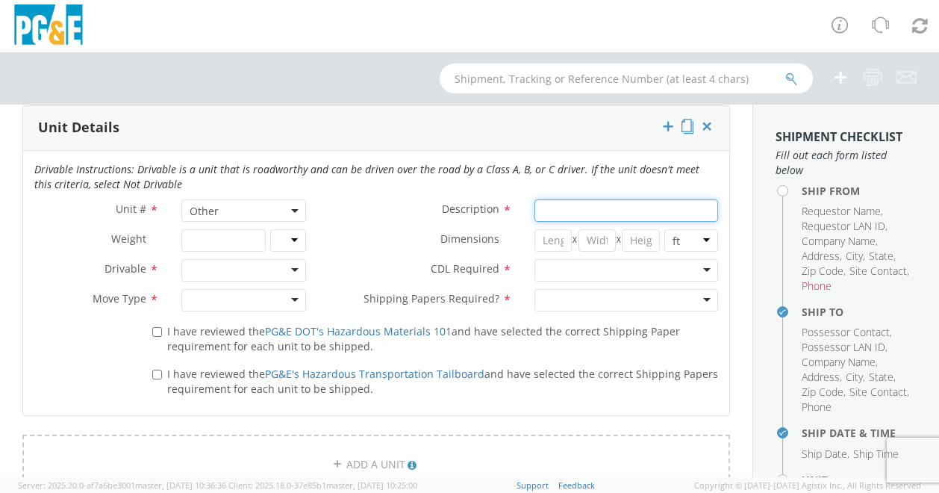
click at [542, 211] on input "Description *" at bounding box center [626, 210] width 184 height 22
type input "Trouble Truck"
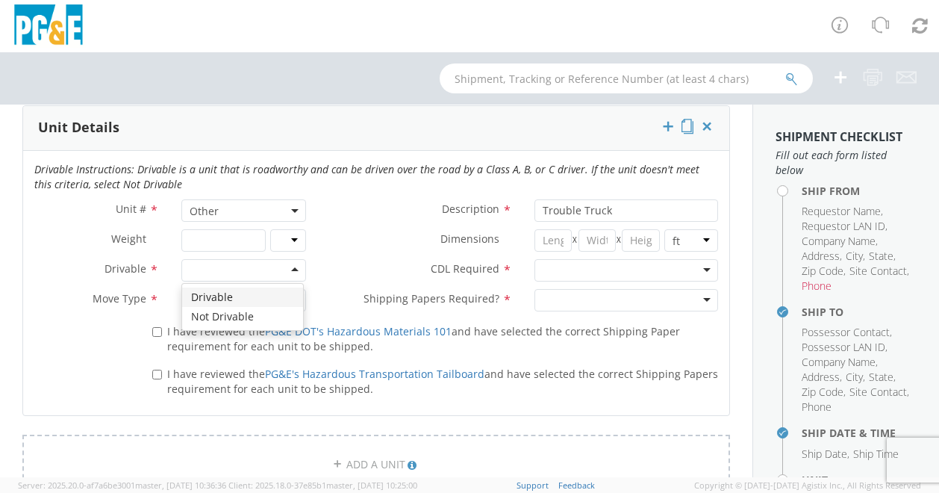
click at [225, 263] on div at bounding box center [243, 270] width 125 height 22
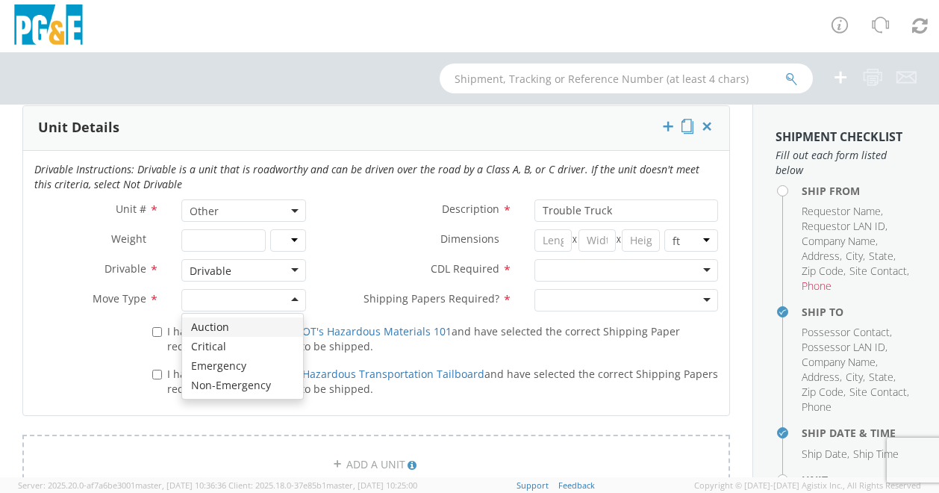
click at [201, 294] on div at bounding box center [243, 300] width 125 height 22
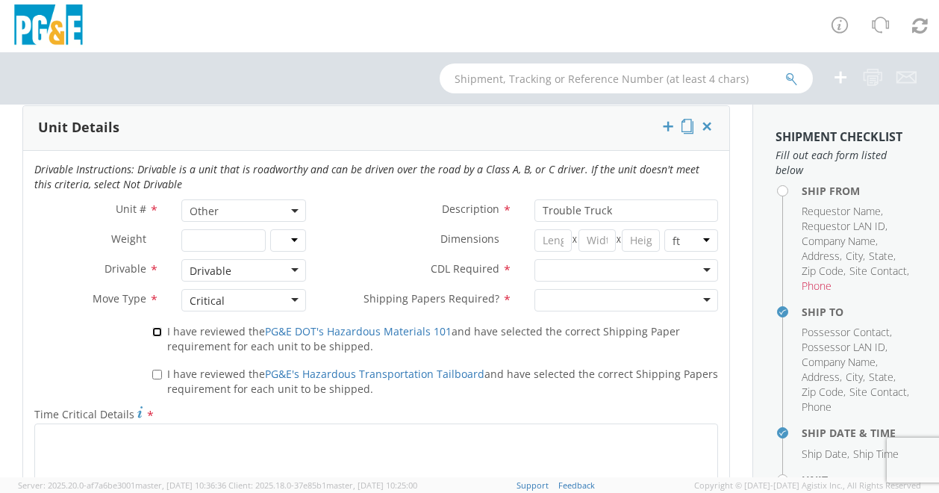
click at [157, 327] on input "I have reviewed the PG&E DOT's Hazardous Materials 101 and have selected the co…" at bounding box center [157, 332] width 10 height 10
checkbox input "true"
click at [158, 371] on input "I have reviewed the PG&E's Hazardous Transportation Tailboard and have selected…" at bounding box center [157, 374] width 10 height 10
checkbox input "true"
click at [543, 263] on input "select-one" at bounding box center [544, 270] width 3 height 15
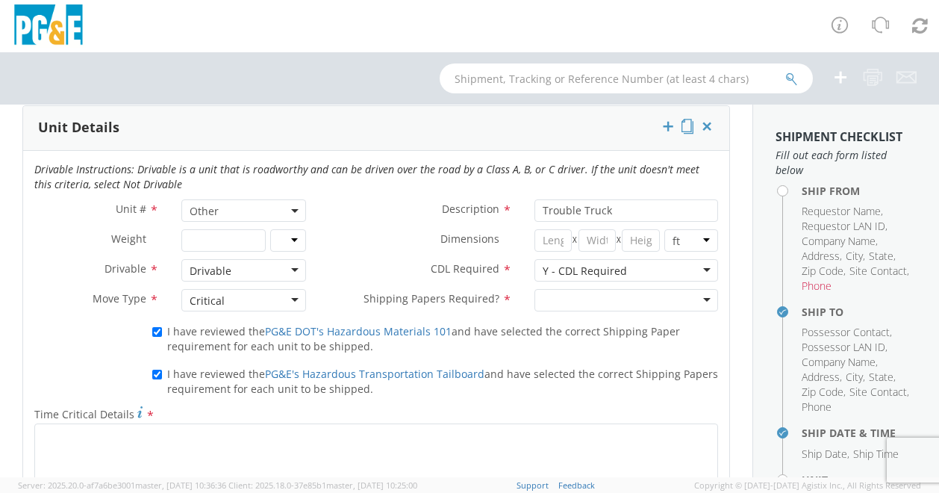
click at [543, 293] on input "select-one" at bounding box center [544, 300] width 3 height 15
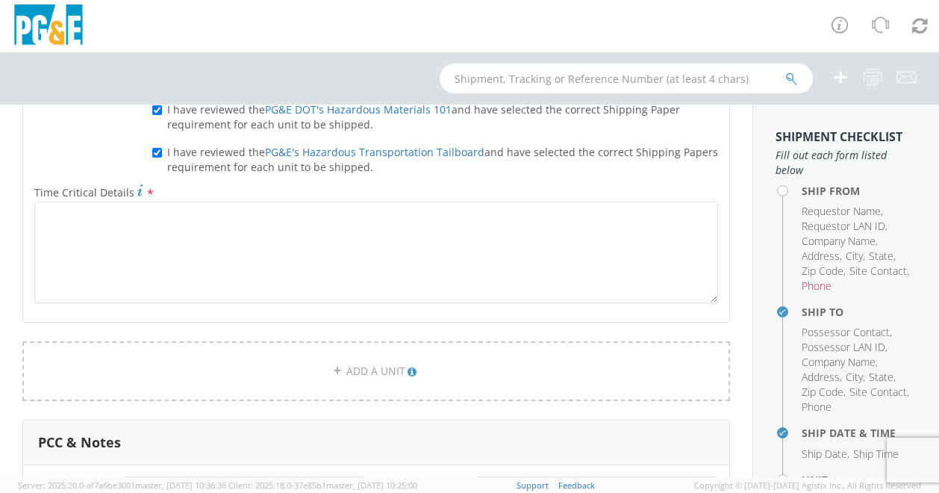
scroll to position [986, 0]
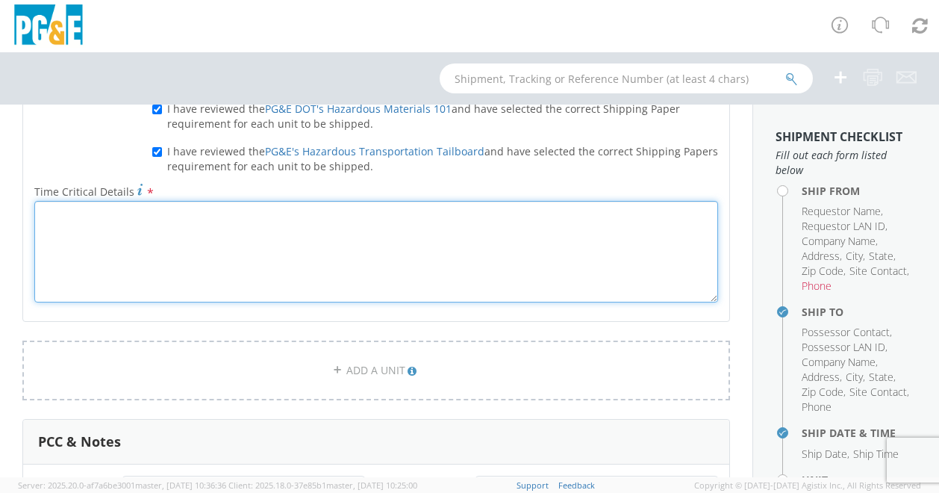
click at [207, 225] on textarea "Time Critical Details *" at bounding box center [376, 251] width 684 height 101
paste textarea "#A17289"
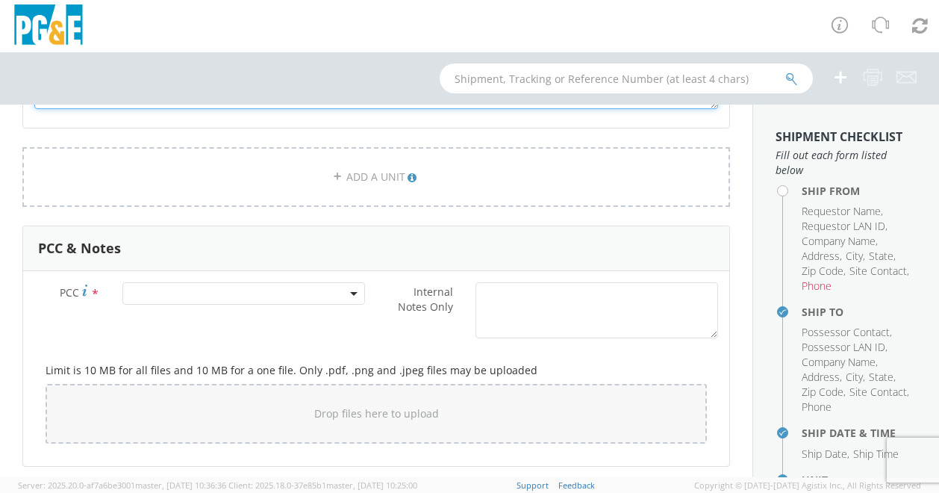
scroll to position [1180, 0]
type textarea "Moving #A17289 from [GEOGRAPHIC_DATA][PERSON_NAME] to [GEOGRAPHIC_DATA] SC to s…"
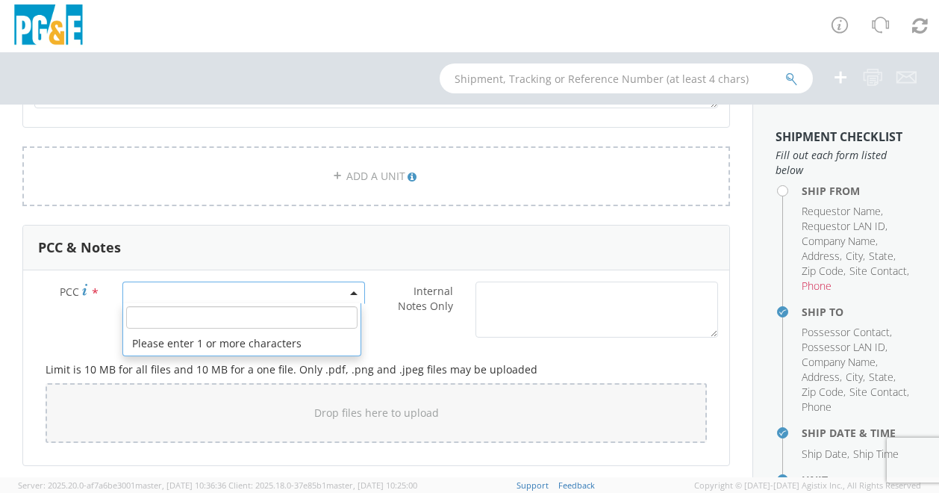
click at [316, 287] on span at bounding box center [243, 292] width 243 height 22
click at [219, 307] on input "number" at bounding box center [241, 317] width 231 height 22
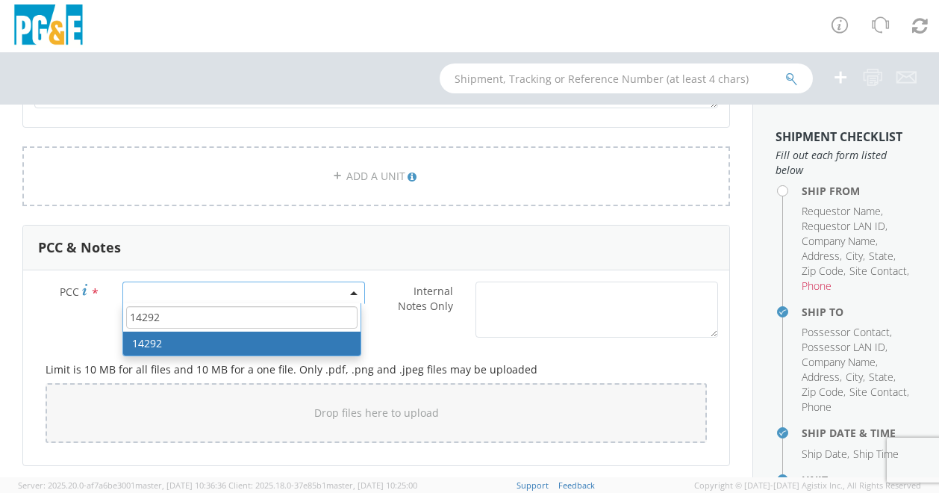
type input "14292"
select select "14292"
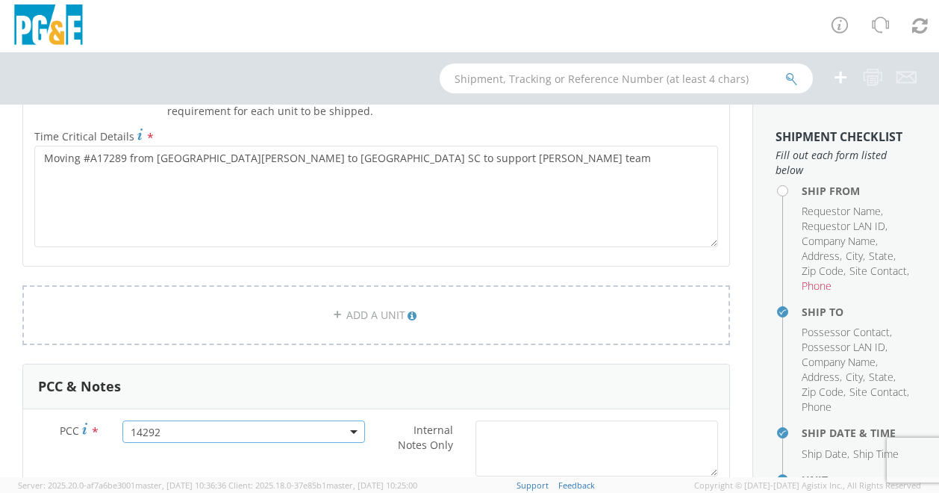
scroll to position [1037, 0]
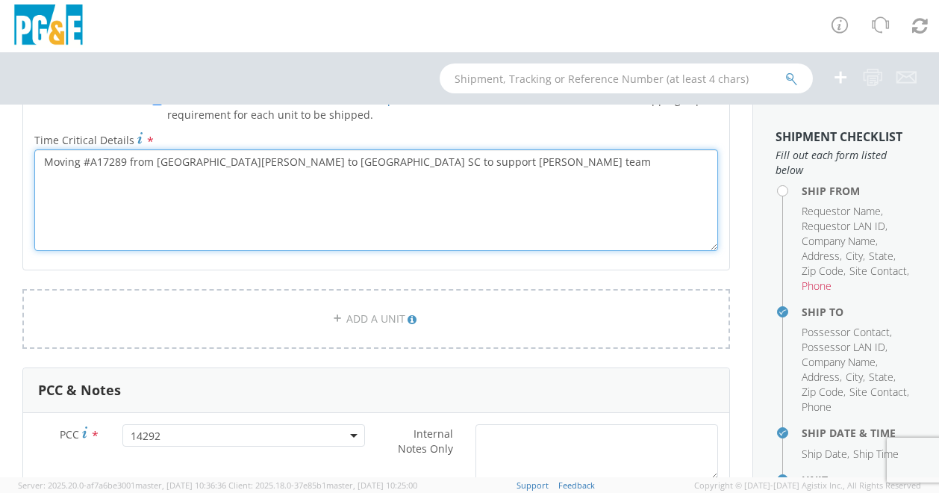
drag, startPoint x: 448, startPoint y: 159, endPoint x: 21, endPoint y: 150, distance: 427.7
click at [21, 150] on div "Ship From Location Location * [GEOGRAPHIC_DATA][PERSON_NAME] [GEOGRAPHIC_DATA] …" at bounding box center [376, 33] width 752 height 1777
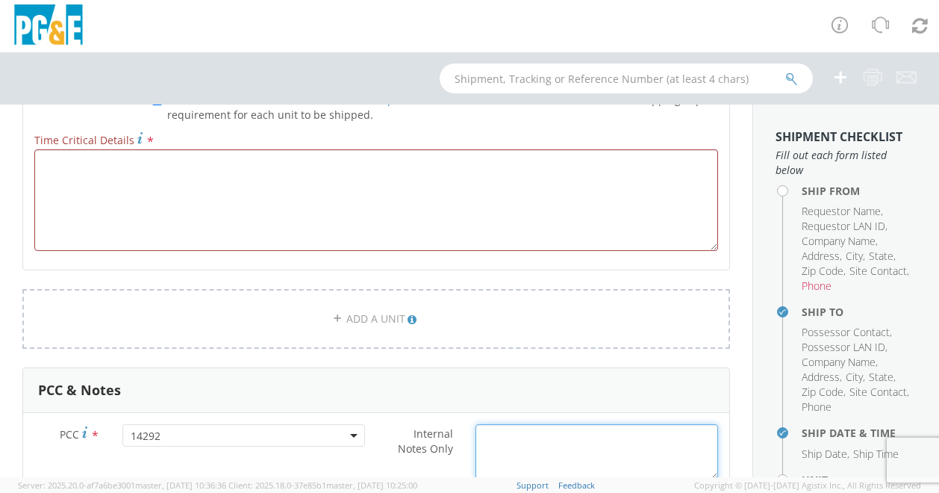
click at [519, 437] on textarea "Internal Notes Only *" at bounding box center [596, 452] width 243 height 56
paste textarea "Moving #A17289 from [GEOGRAPHIC_DATA][PERSON_NAME] to [GEOGRAPHIC_DATA] SC to s…"
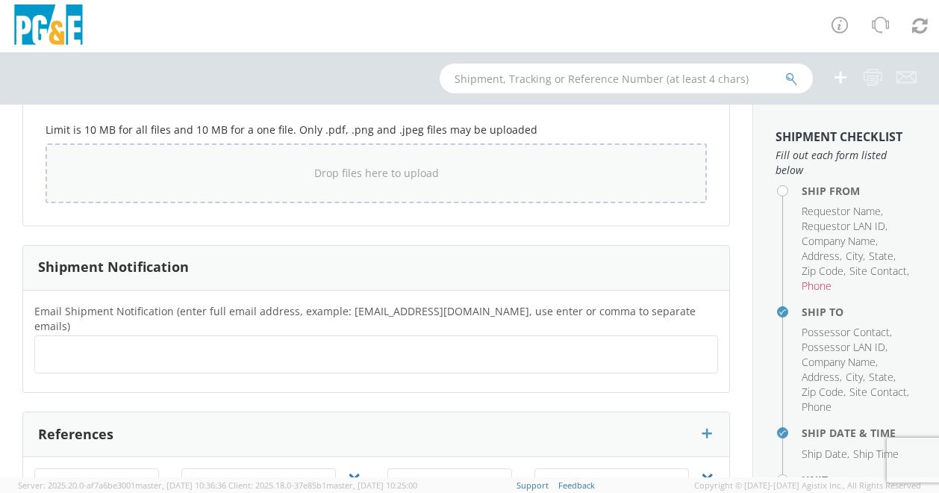
scroll to position [1480, 0]
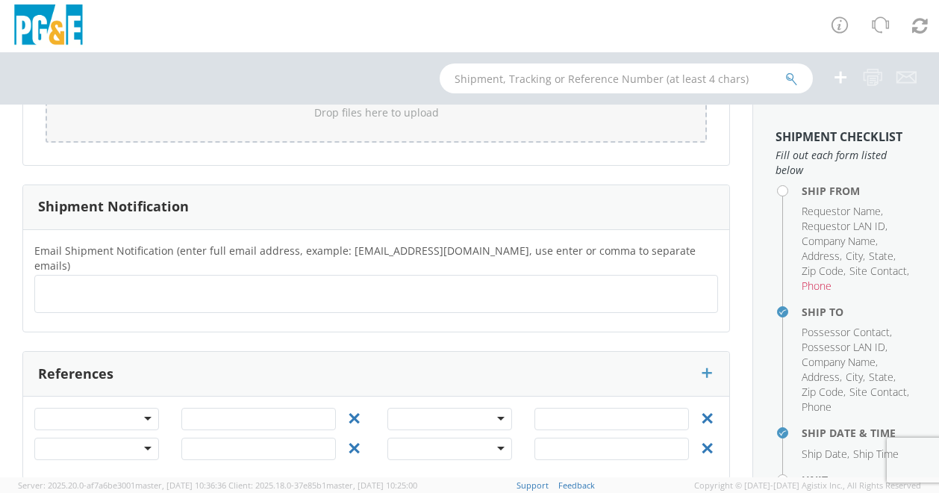
type textarea "Moving #A17289 from [GEOGRAPHIC_DATA][PERSON_NAME] to [GEOGRAPHIC_DATA] SC to s…"
click at [142, 407] on div at bounding box center [96, 418] width 125 height 22
click at [188, 407] on input "text" at bounding box center [258, 418] width 154 height 22
type input "w"
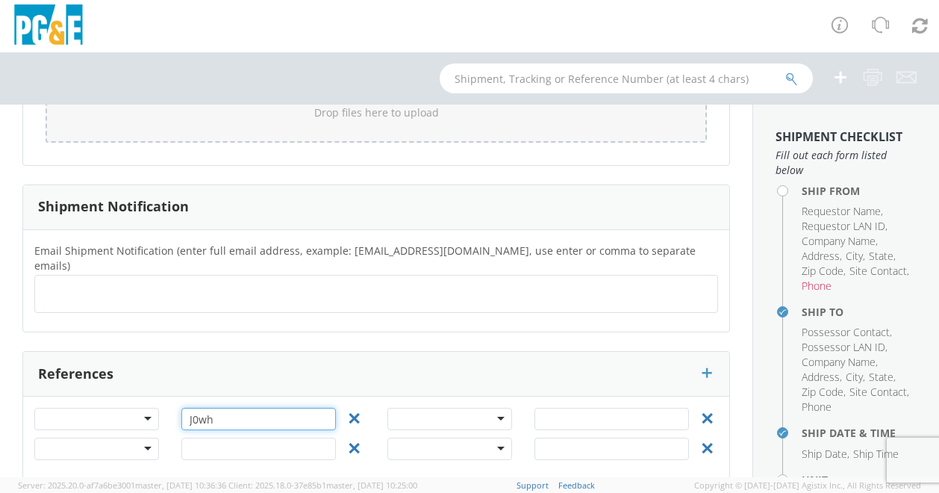
type input "J0wh"
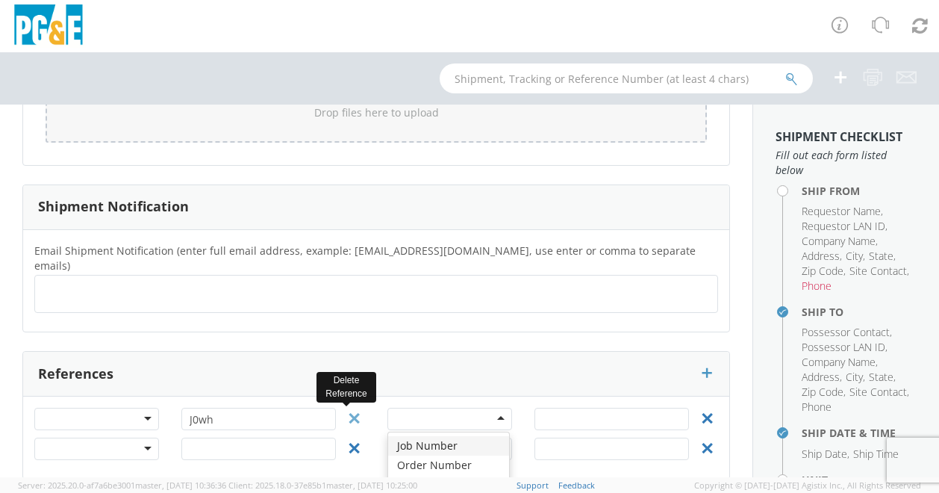
click at [352, 409] on icon at bounding box center [354, 418] width 19 height 19
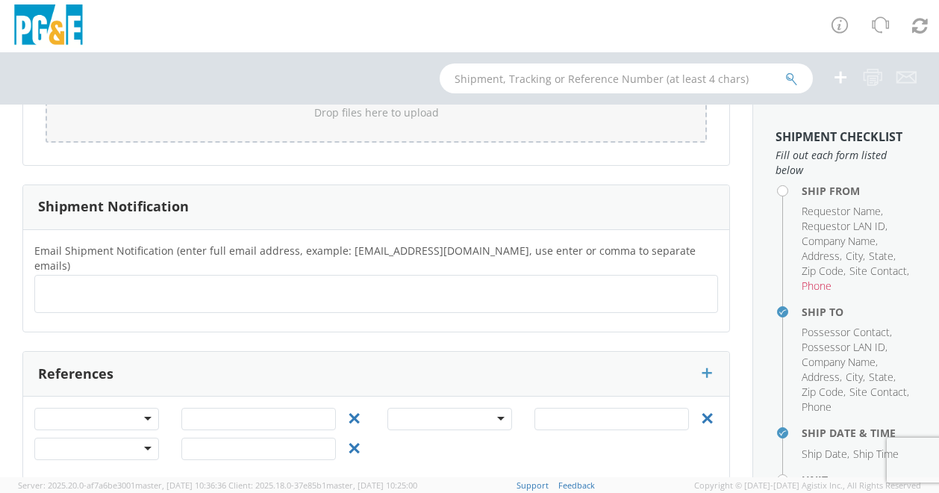
click at [184, 281] on ul at bounding box center [376, 293] width 670 height 25
type input "J0wh"
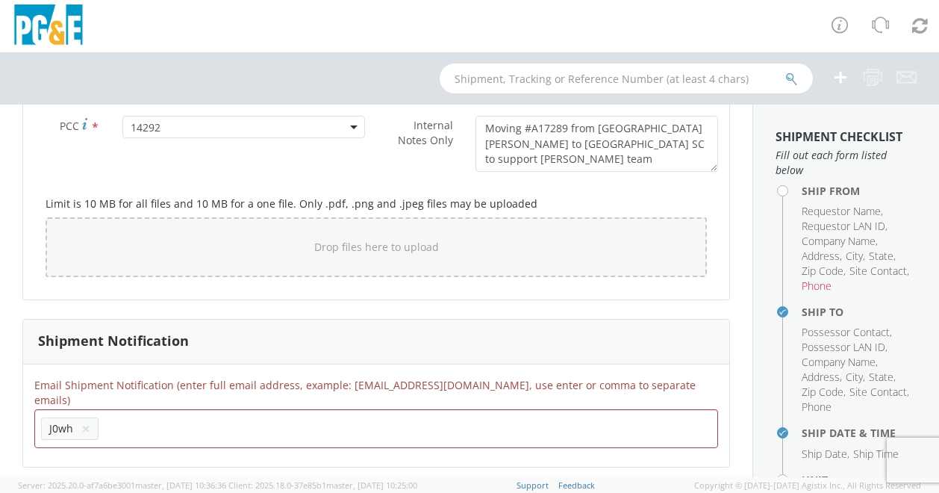
scroll to position [1345, 0]
click at [84, 420] on button "×" at bounding box center [85, 429] width 9 height 18
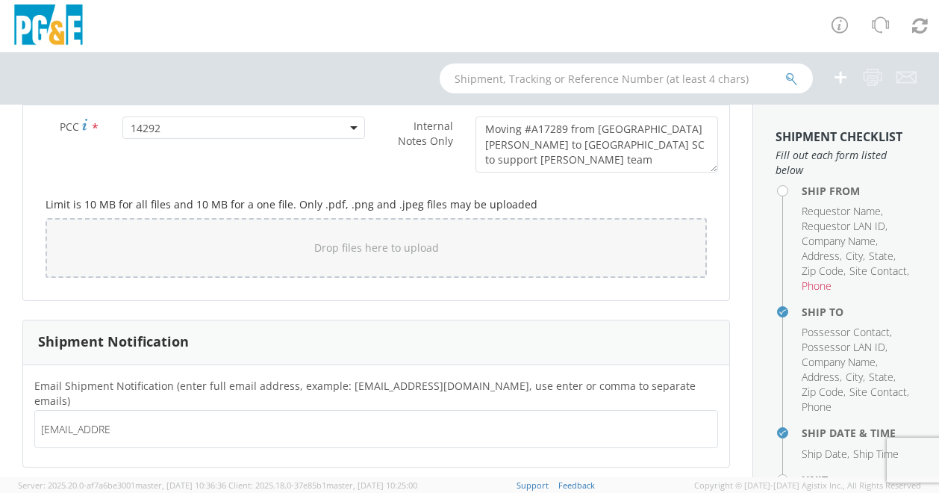
type input "[EMAIL_ADDRESS][DOMAIN_NAME]"
click at [257, 416] on ul "[EMAIL_ADDRESS][DOMAIN_NAME] ×" at bounding box center [376, 428] width 670 height 25
type input "[EMAIL_ADDRESS][DOMAIN_NAME]"
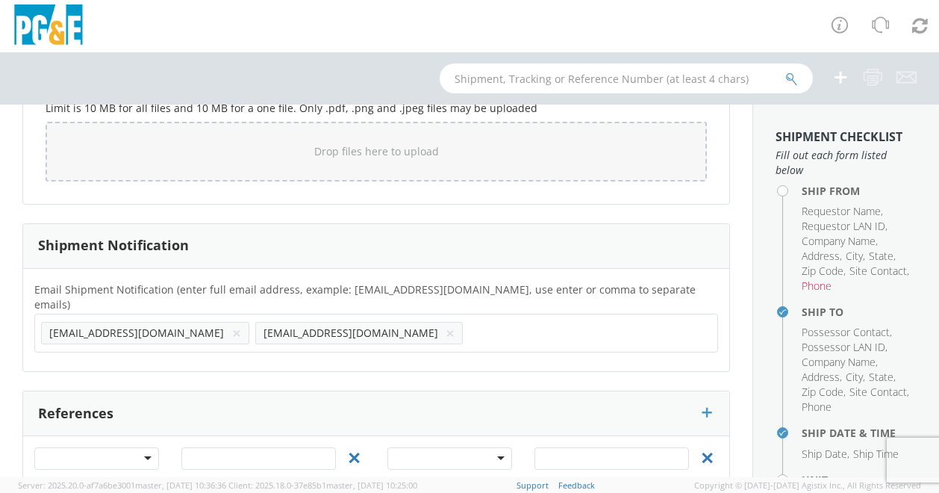
scroll to position [1445, 0]
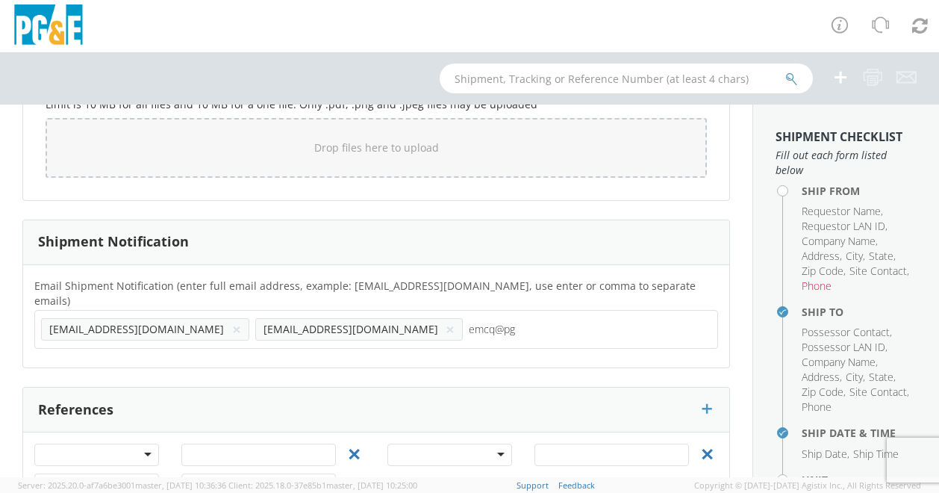
type input "emcq@pge"
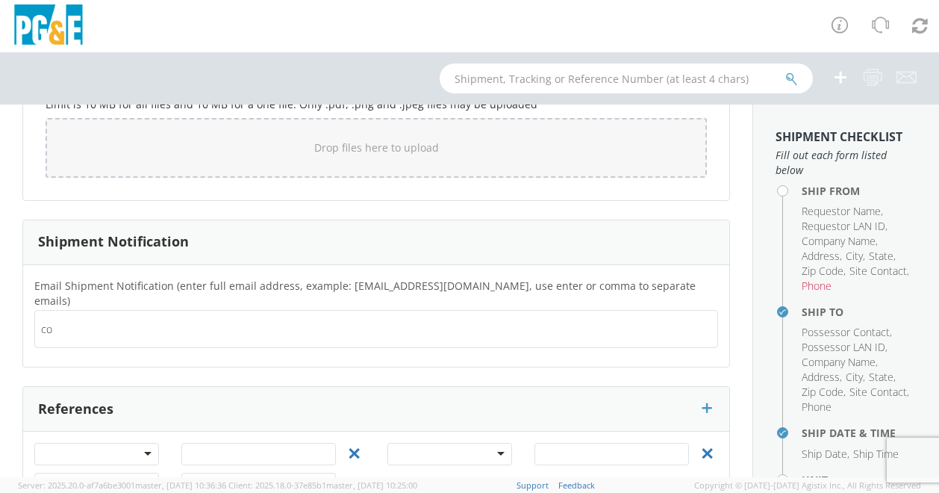
type input "com"
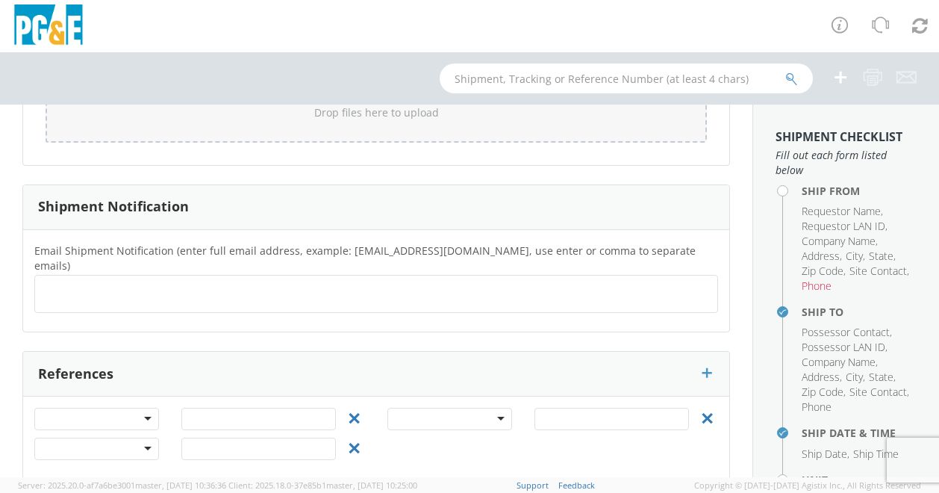
click at [222, 281] on ul at bounding box center [376, 293] width 670 height 25
type input "S"
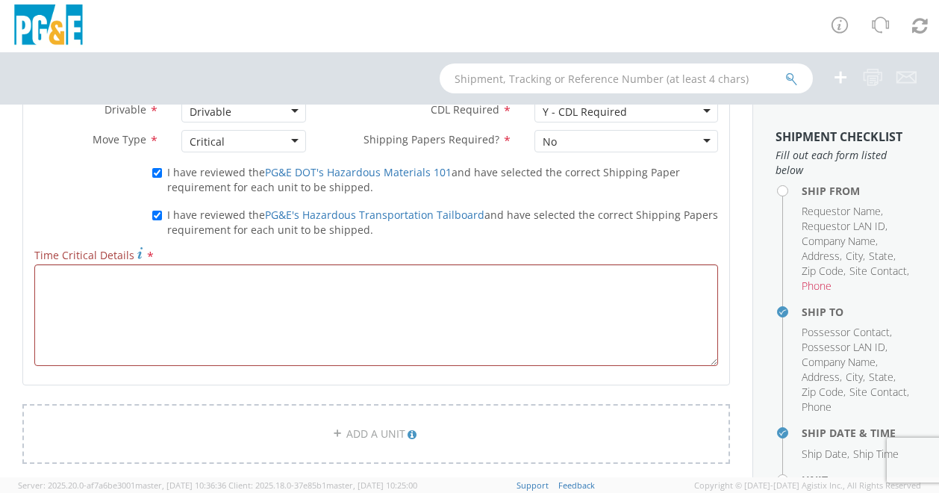
scroll to position [918, 0]
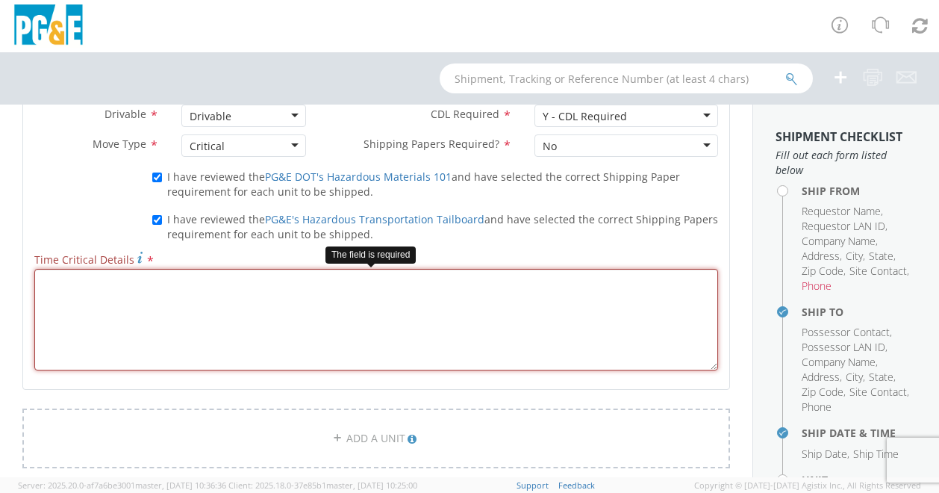
click at [125, 287] on textarea "Time Critical Details *" at bounding box center [376, 319] width 684 height 101
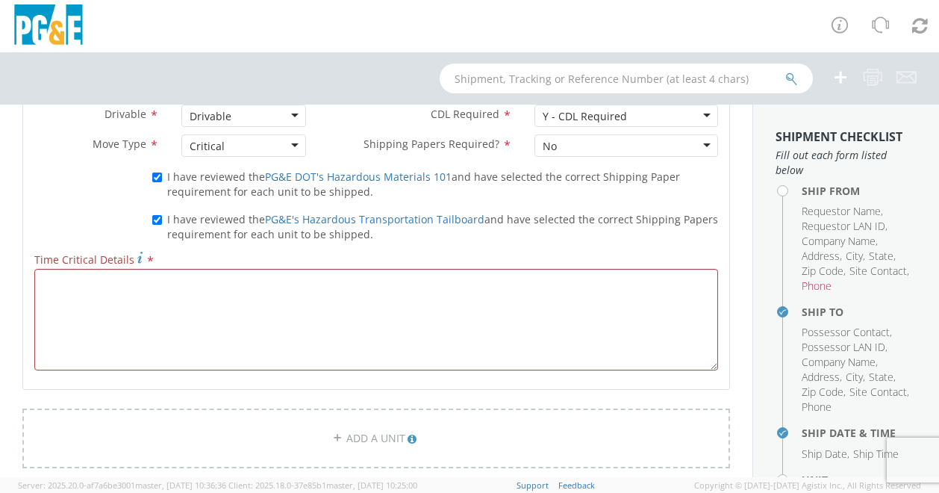
click at [197, 148] on div "Critical" at bounding box center [207, 146] width 35 height 15
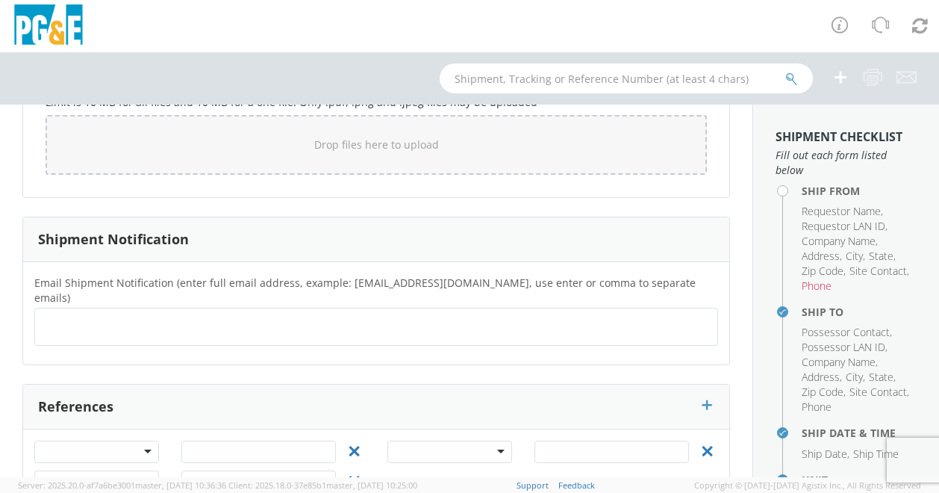
scroll to position [1352, 0]
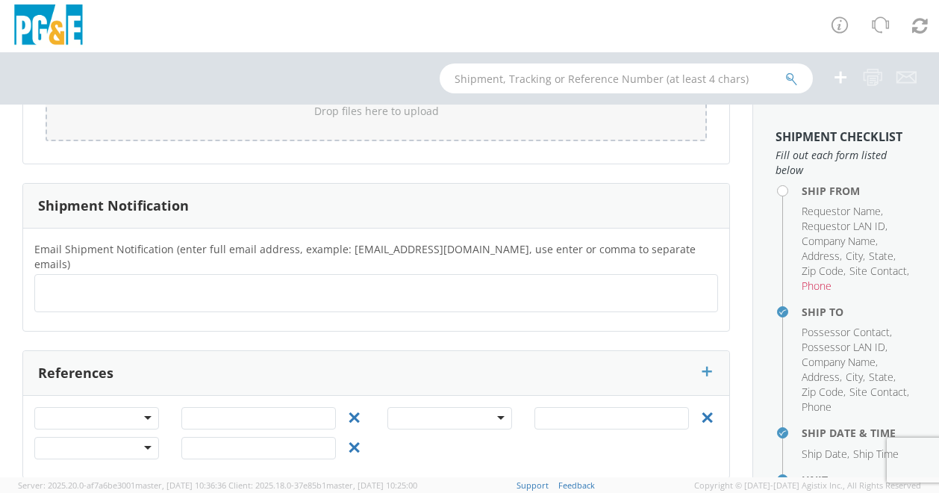
click at [161, 281] on ul at bounding box center [376, 293] width 670 height 25
type input "[EMAIL_ADDRESS][DOMAIN_NAME]"
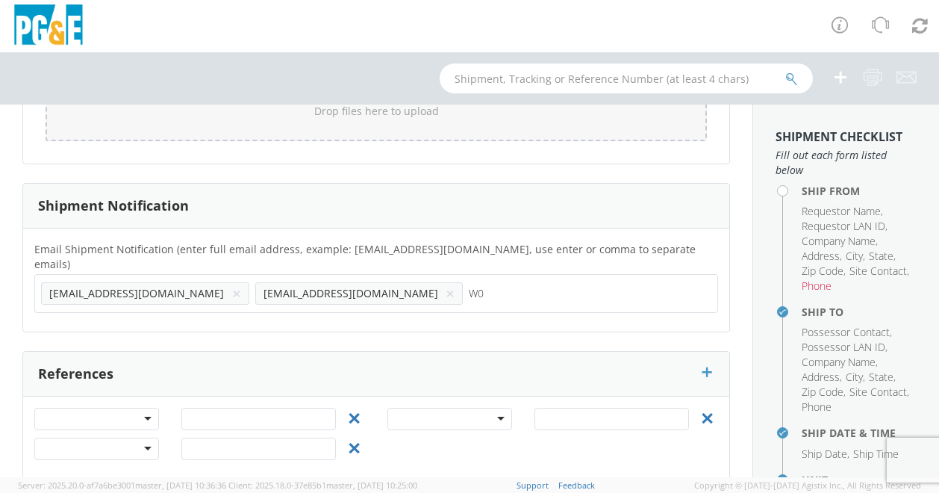
type input "W"
type input "[EMAIL_ADDRESS][DOMAIN_NAME]"
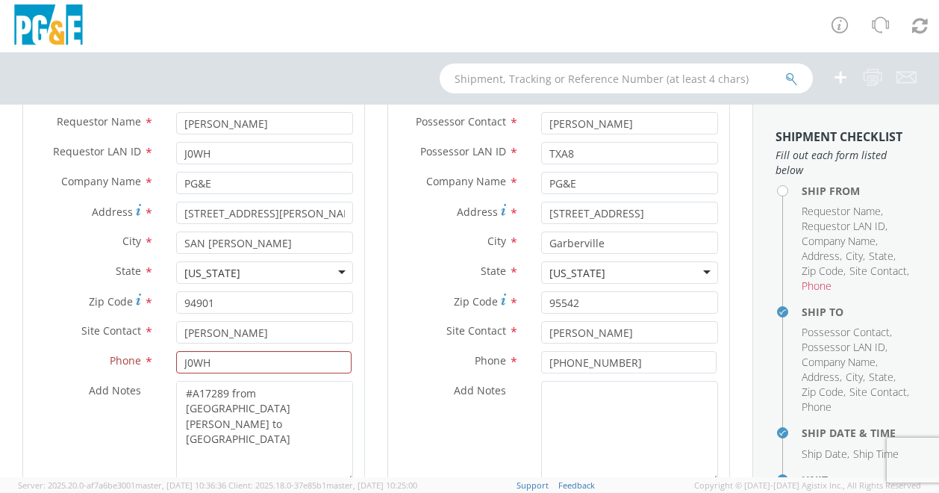
scroll to position [180, 0]
type input "N"
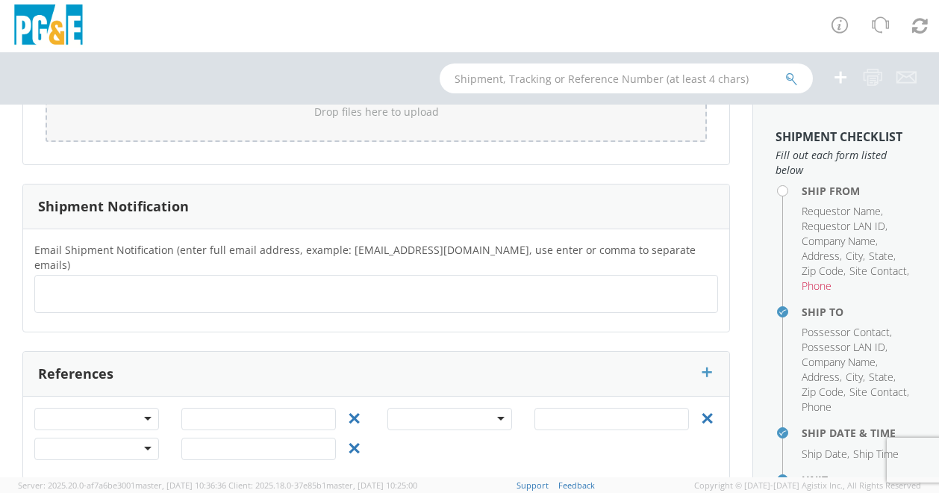
scroll to position [1352, 0]
click at [191, 285] on ul at bounding box center [376, 293] width 670 height 25
type input "[EMAIL_ADDRESS][DOMAIN_NAME]"
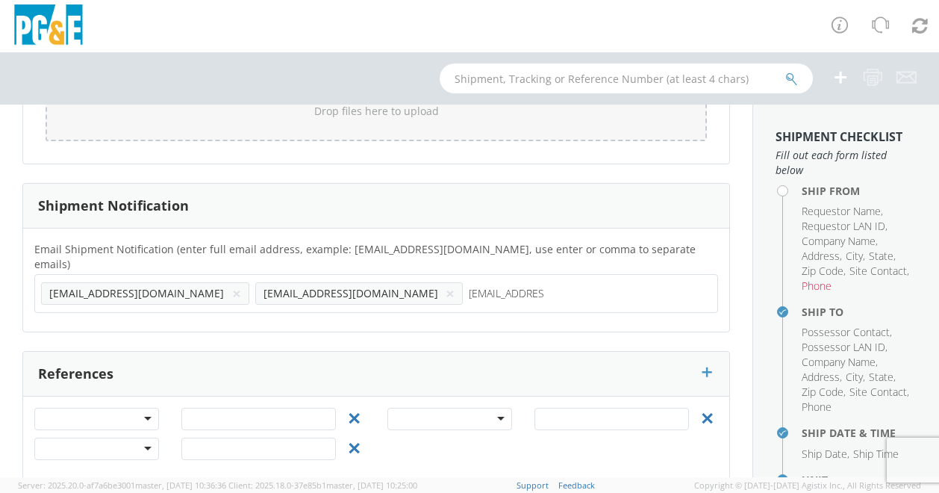
type input "[EMAIL_ADDRESS][DOMAIN_NAME]"
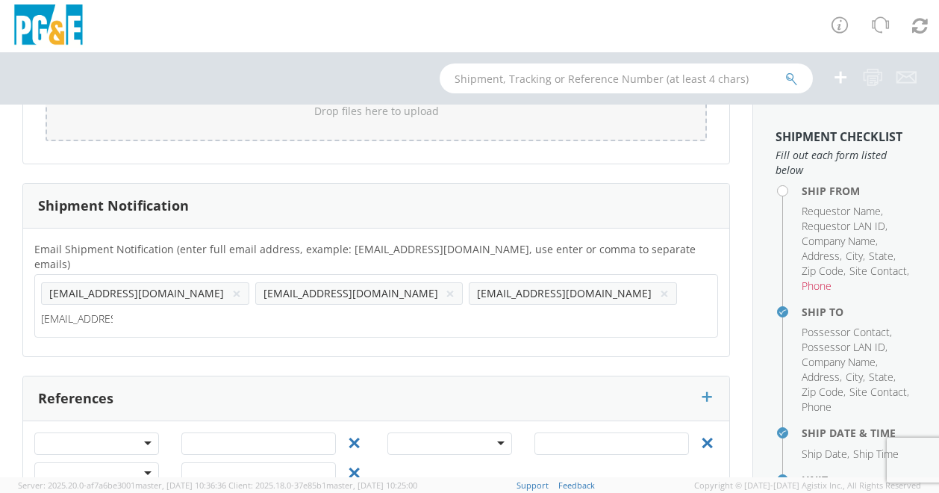
type input "[EMAIL_ADDRESS][DOMAIN_NAME]"
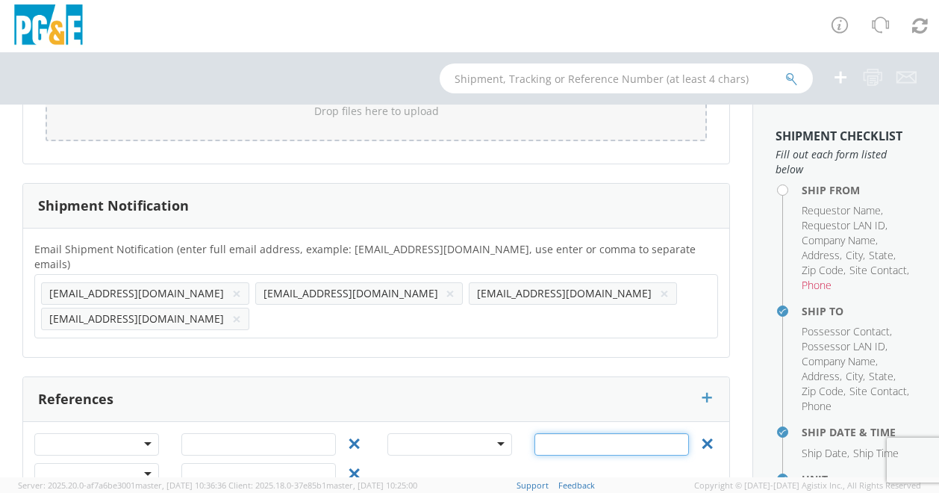
click at [625, 433] on input "text" at bounding box center [611, 444] width 154 height 22
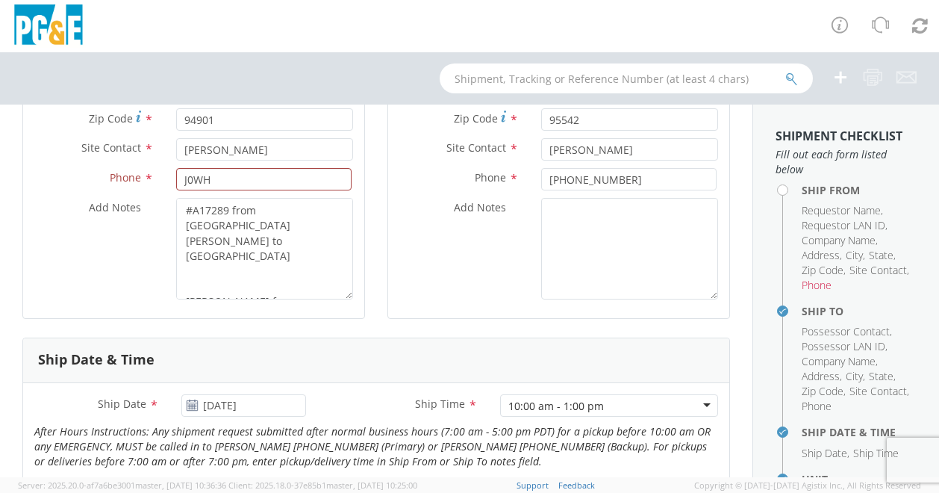
scroll to position [331, 0]
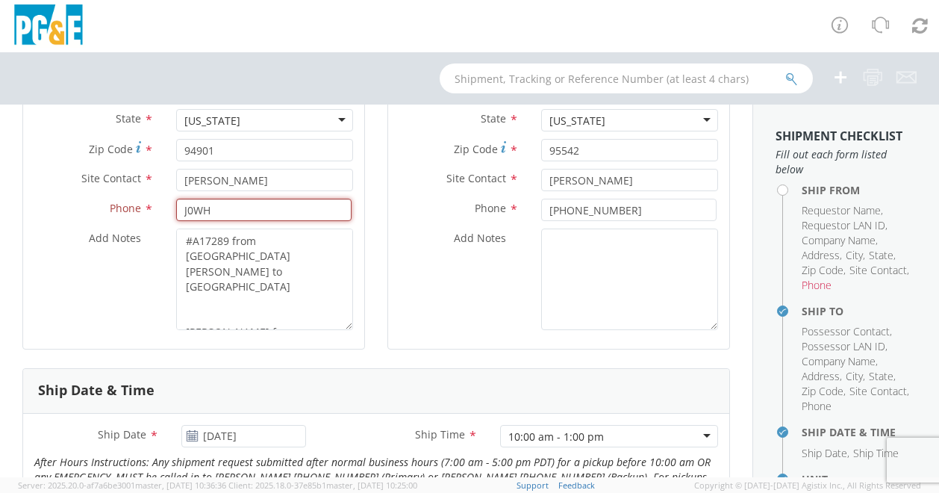
click at [266, 210] on input "J0WH" at bounding box center [263, 209] width 175 height 22
paste input "[PHONE_NUMBER]"
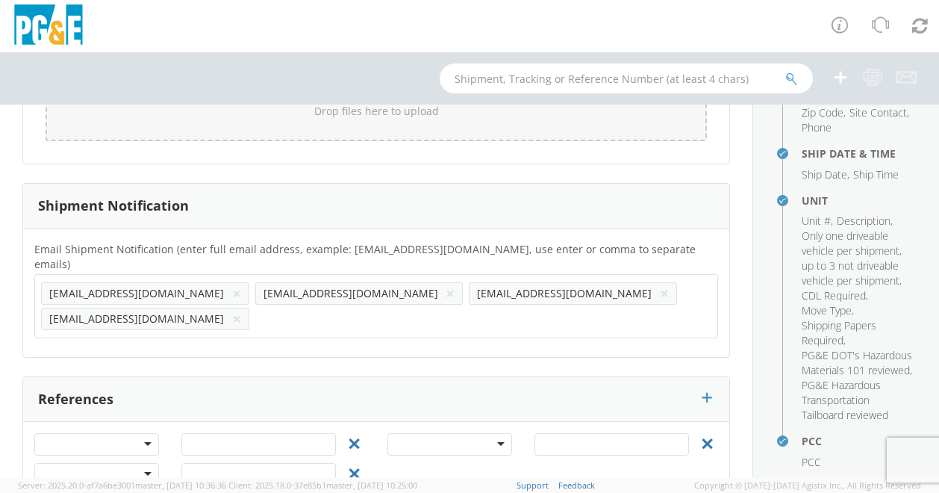
scroll to position [472, 0]
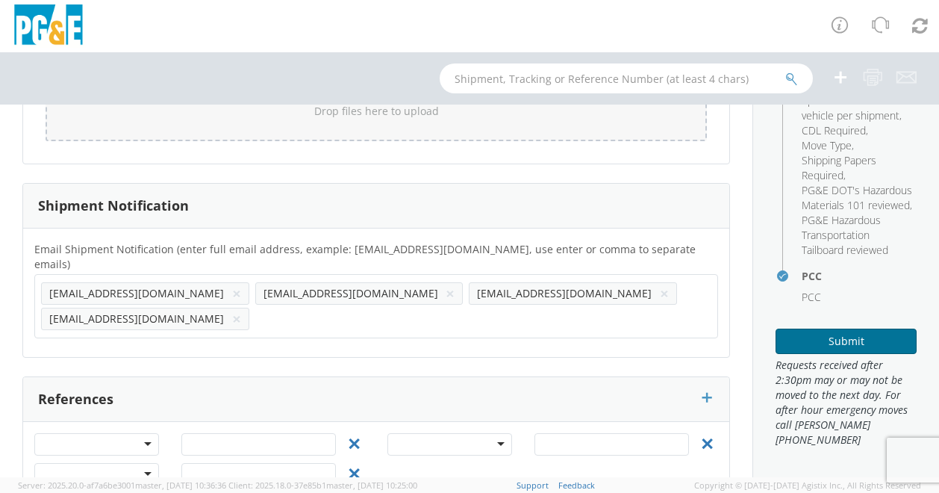
type input "[PHONE_NUMBER]"
click at [816, 337] on button "Submit" at bounding box center [845, 340] width 141 height 25
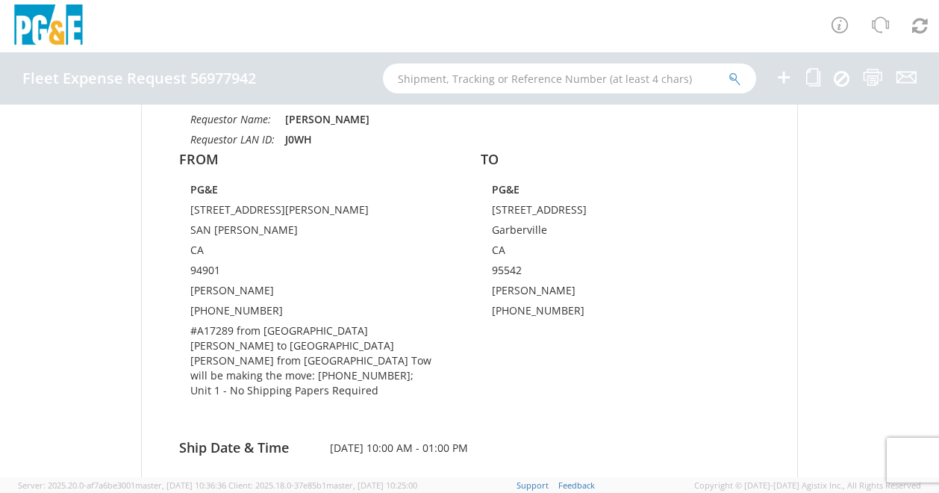
scroll to position [172, 0]
